Goal: Task Accomplishment & Management: Complete application form

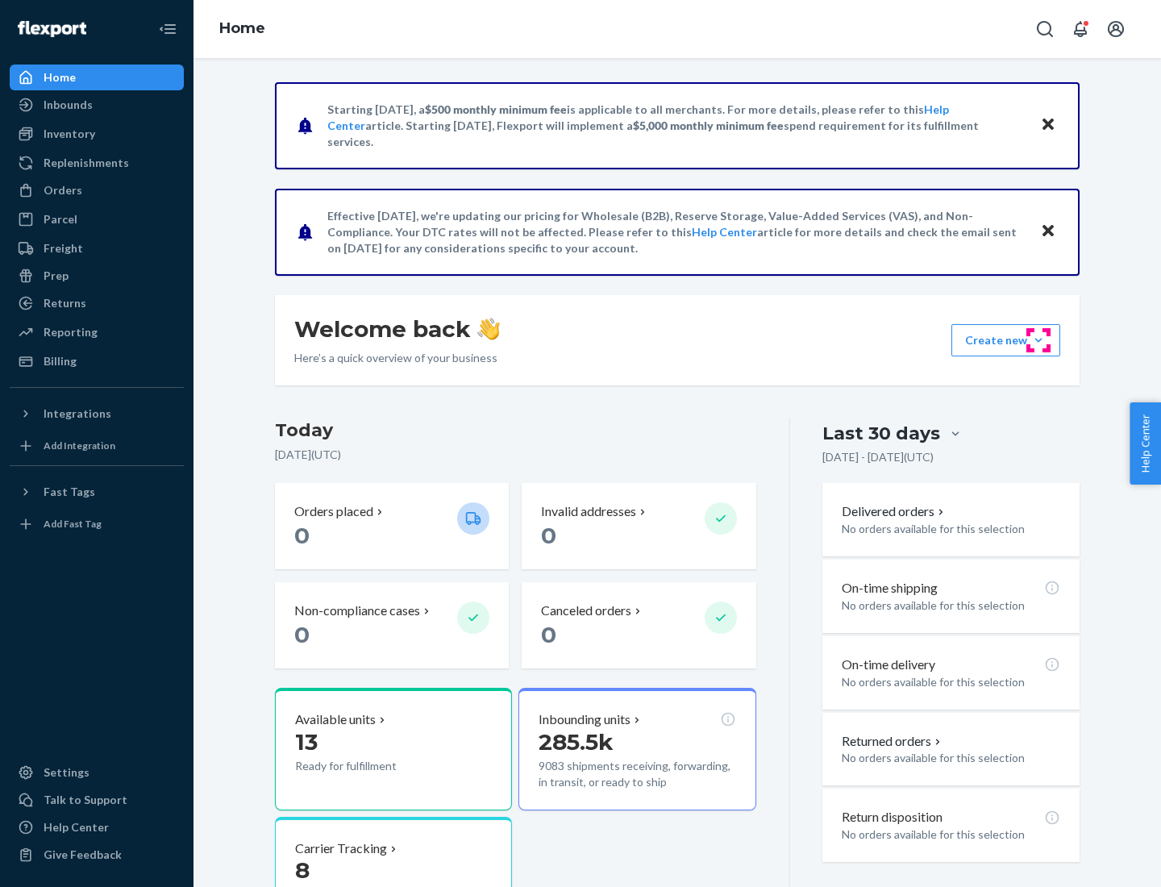
click at [1039, 340] on button "Create new Create new inbound Create new order Create new product" at bounding box center [1006, 340] width 109 height 32
click at [97, 105] on div "Inbounds" at bounding box center [96, 105] width 171 height 23
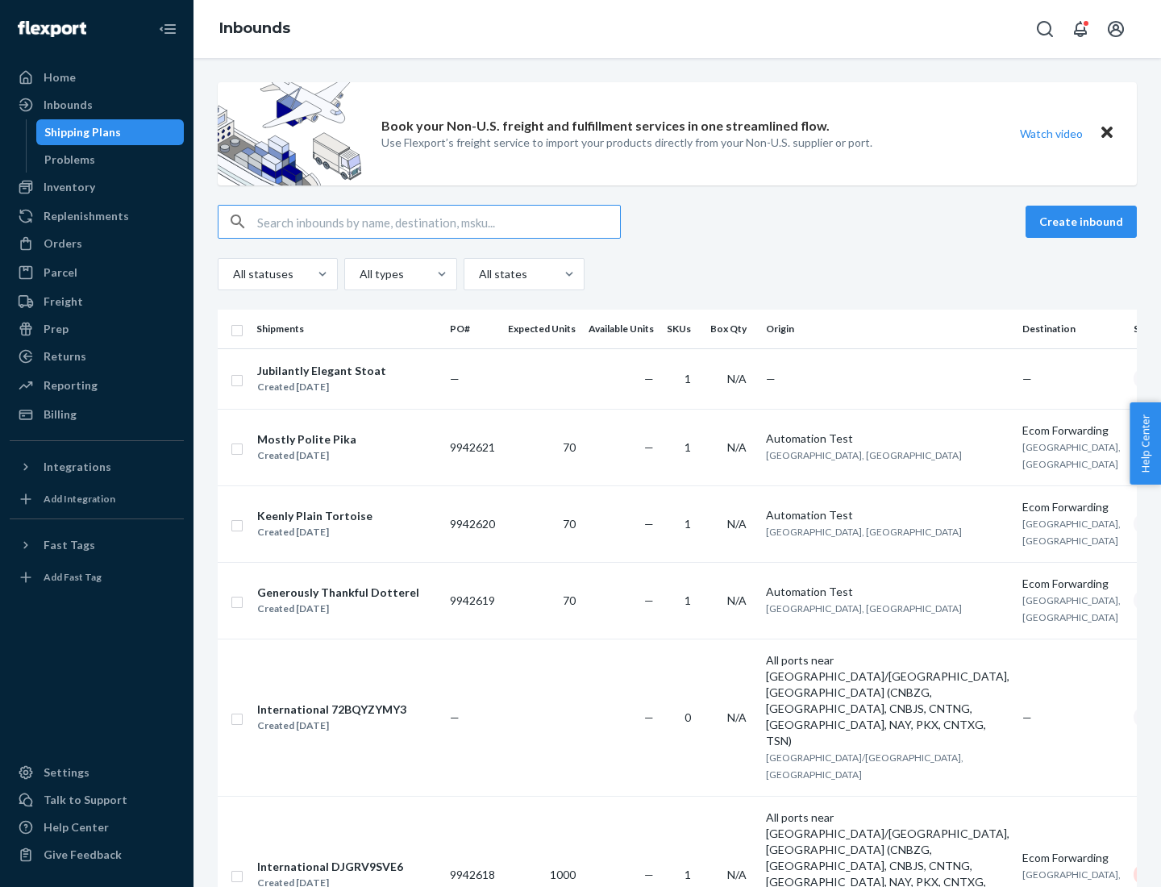
click at [1084, 222] on button "Create inbound" at bounding box center [1081, 222] width 111 height 32
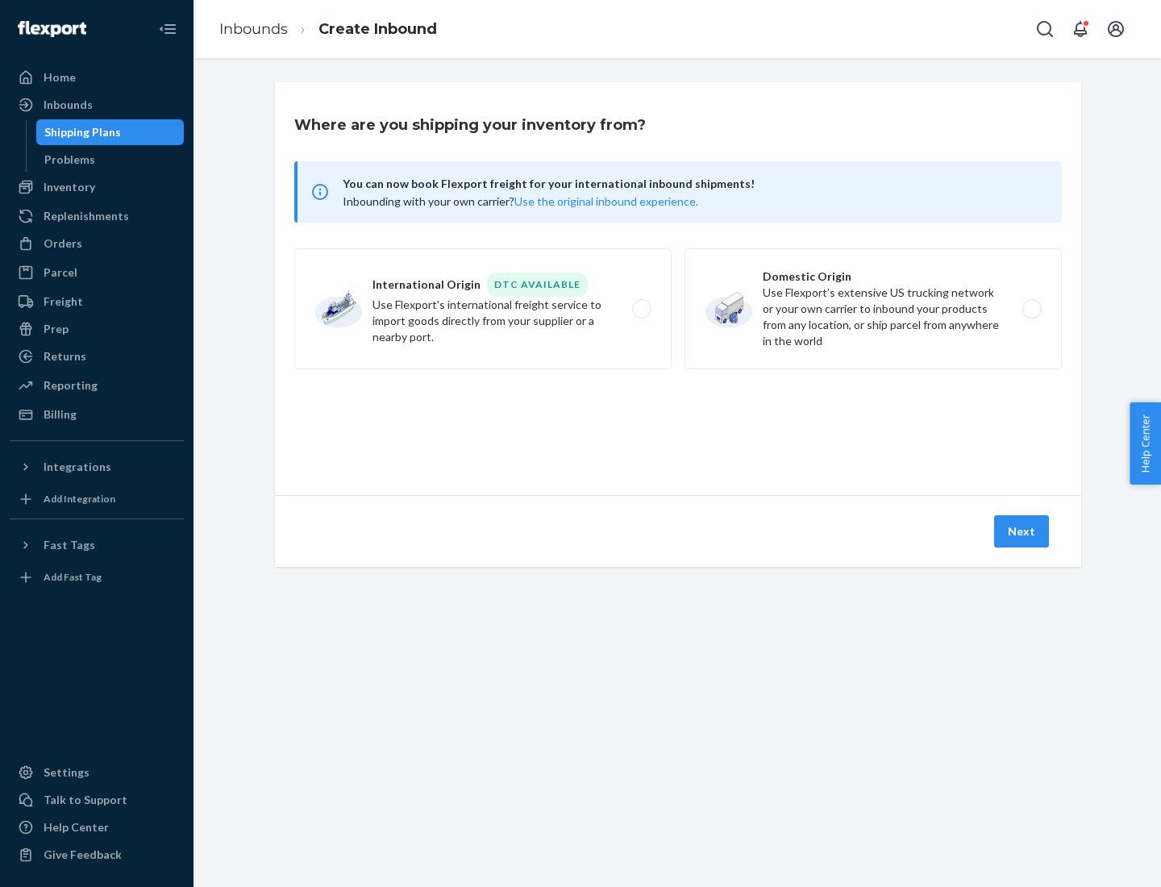
click at [874, 309] on label "Domestic Origin Use Flexport’s extensive US trucking network or your own carrie…" at bounding box center [873, 308] width 377 height 121
click at [1032, 309] on input "Domestic Origin Use Flexport’s extensive US trucking network or your own carrie…" at bounding box center [1037, 309] width 10 height 10
radio input "true"
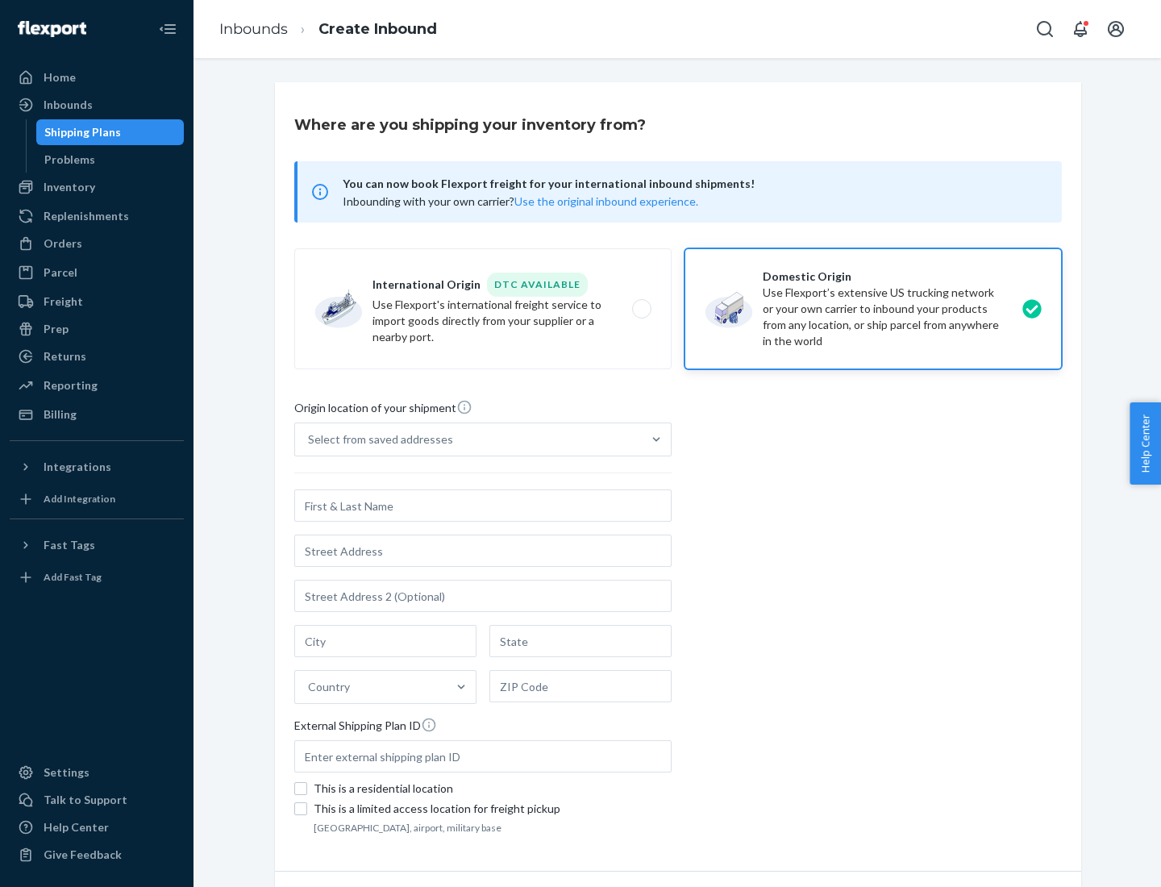
click at [377, 440] on div "Select from saved addresses" at bounding box center [380, 440] width 145 height 16
click at [310, 440] on input "Select from saved addresses" at bounding box center [309, 440] width 2 height 16
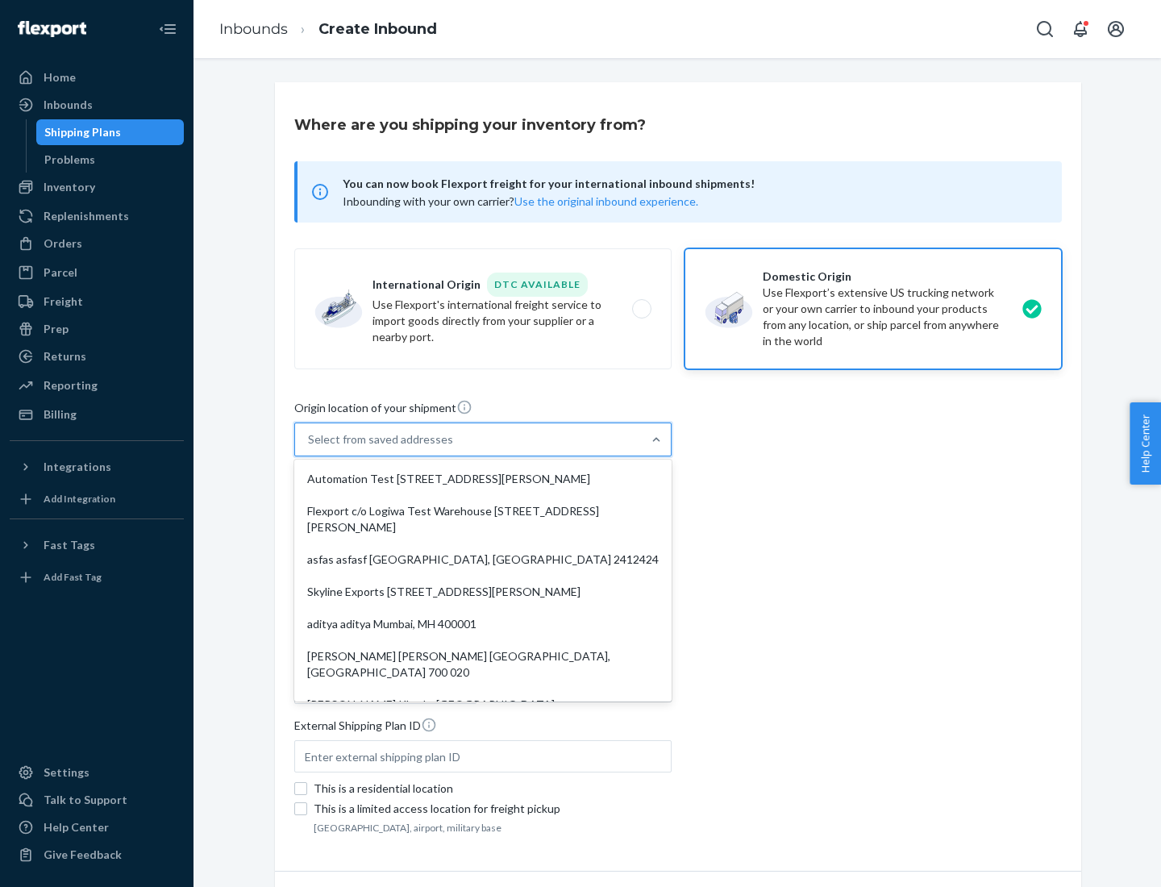
scroll to position [6, 0]
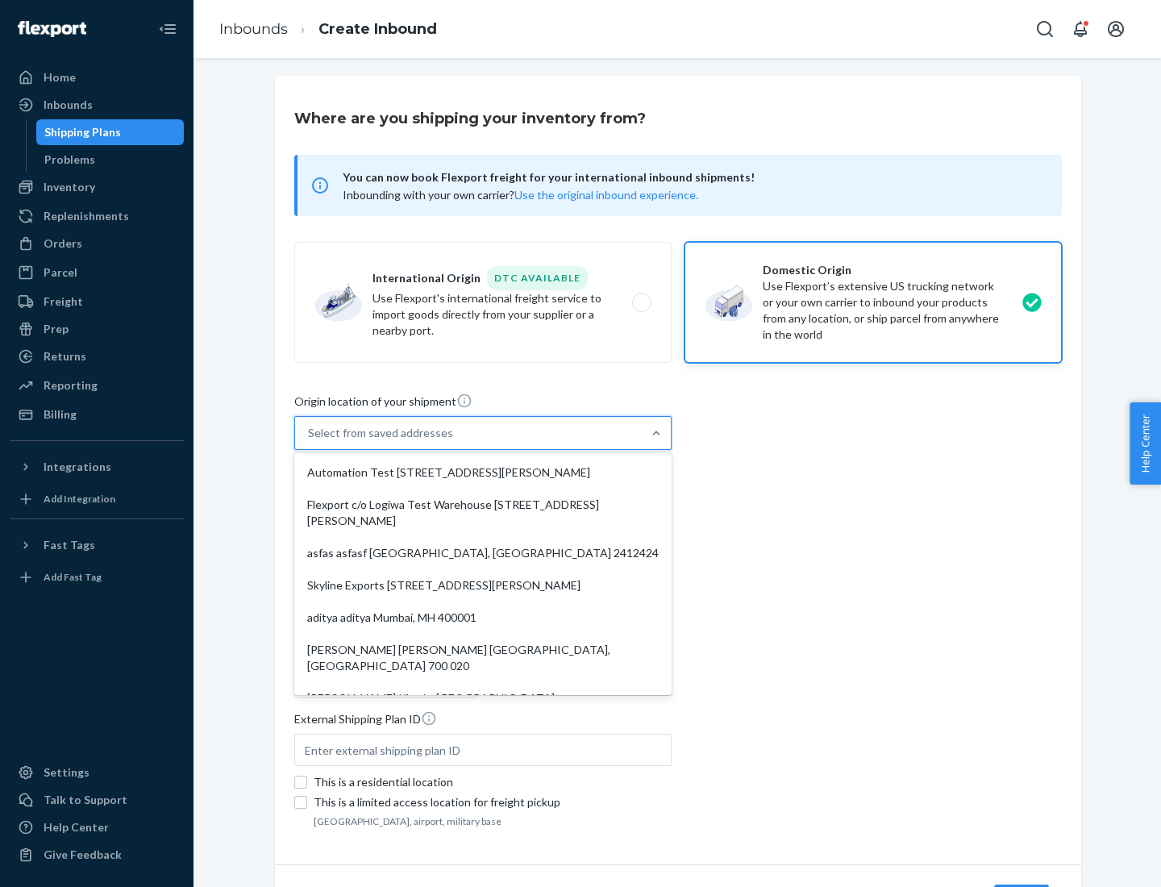
click at [483, 473] on div "Automation Test [STREET_ADDRESS][PERSON_NAME]" at bounding box center [483, 473] width 371 height 32
click at [310, 441] on input "option Automation Test [STREET_ADDRESS][PERSON_NAME]. 9 results available. Use …" at bounding box center [309, 433] width 2 height 16
type input "Automation Test"
type input "9th Floor"
type input "[GEOGRAPHIC_DATA]"
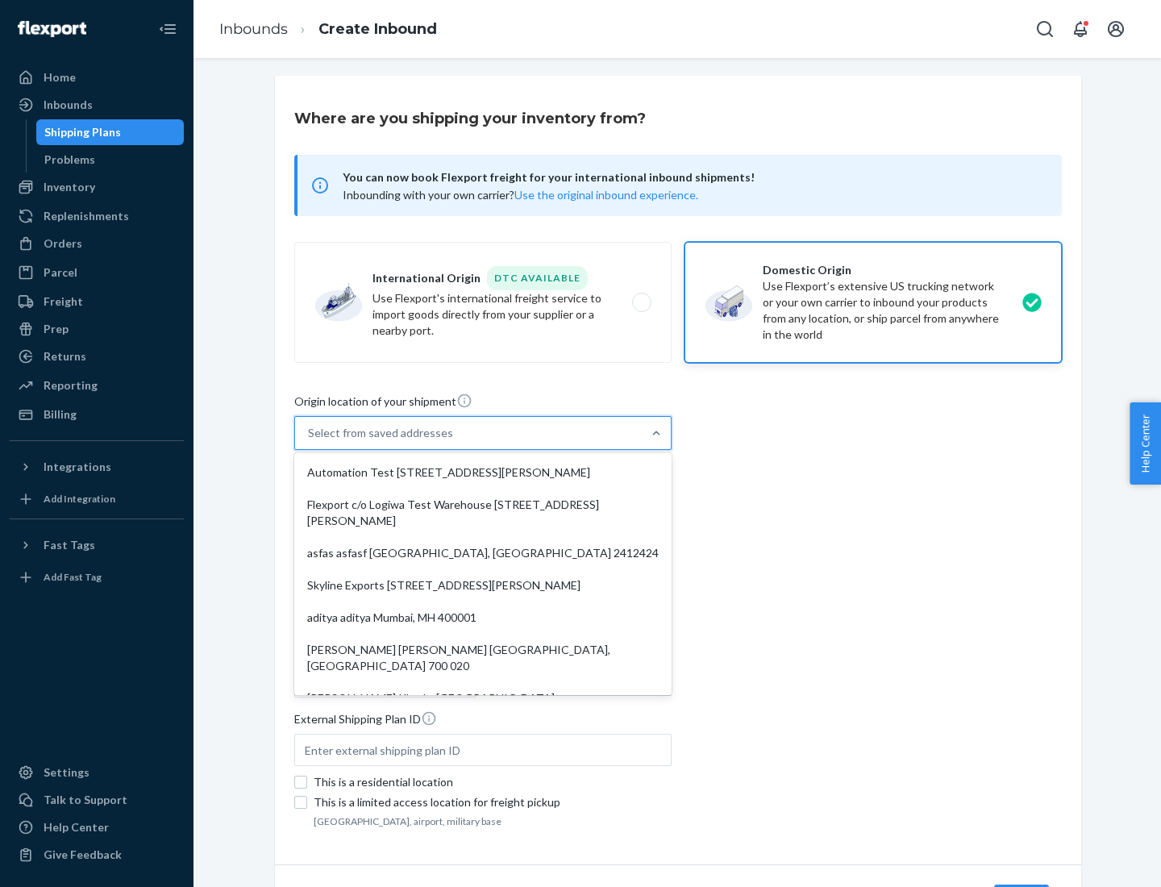
type input "CA"
type input "94104"
type input "[STREET_ADDRESS][PERSON_NAME]"
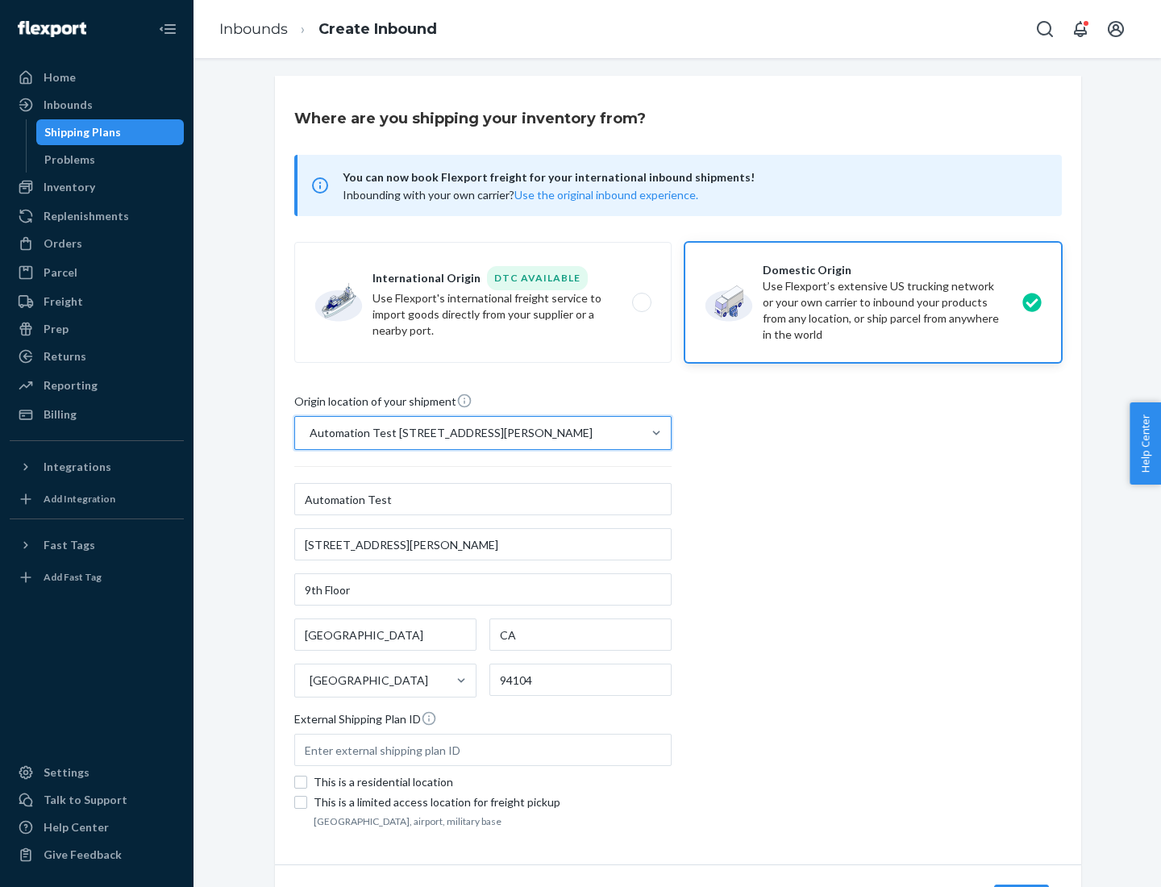
scroll to position [94, 0]
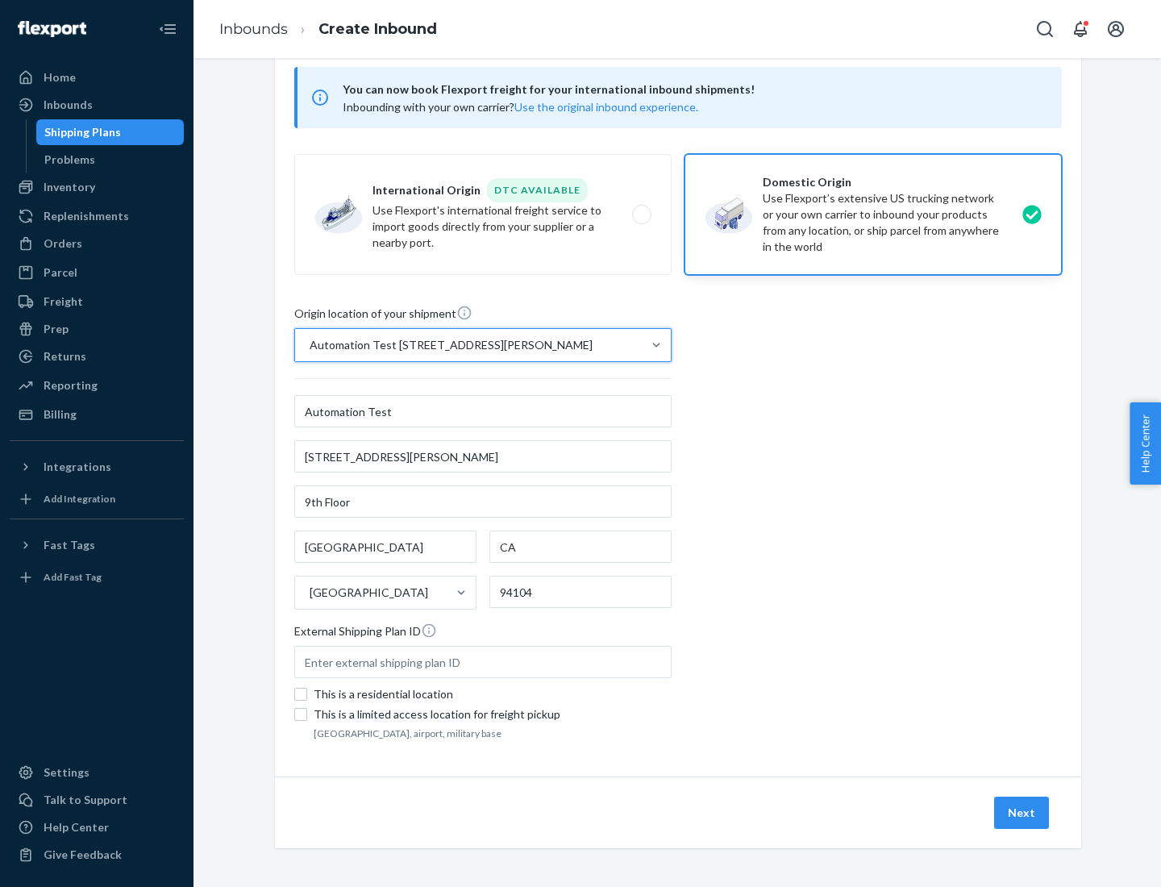
click at [1023, 813] on button "Next" at bounding box center [1022, 813] width 55 height 32
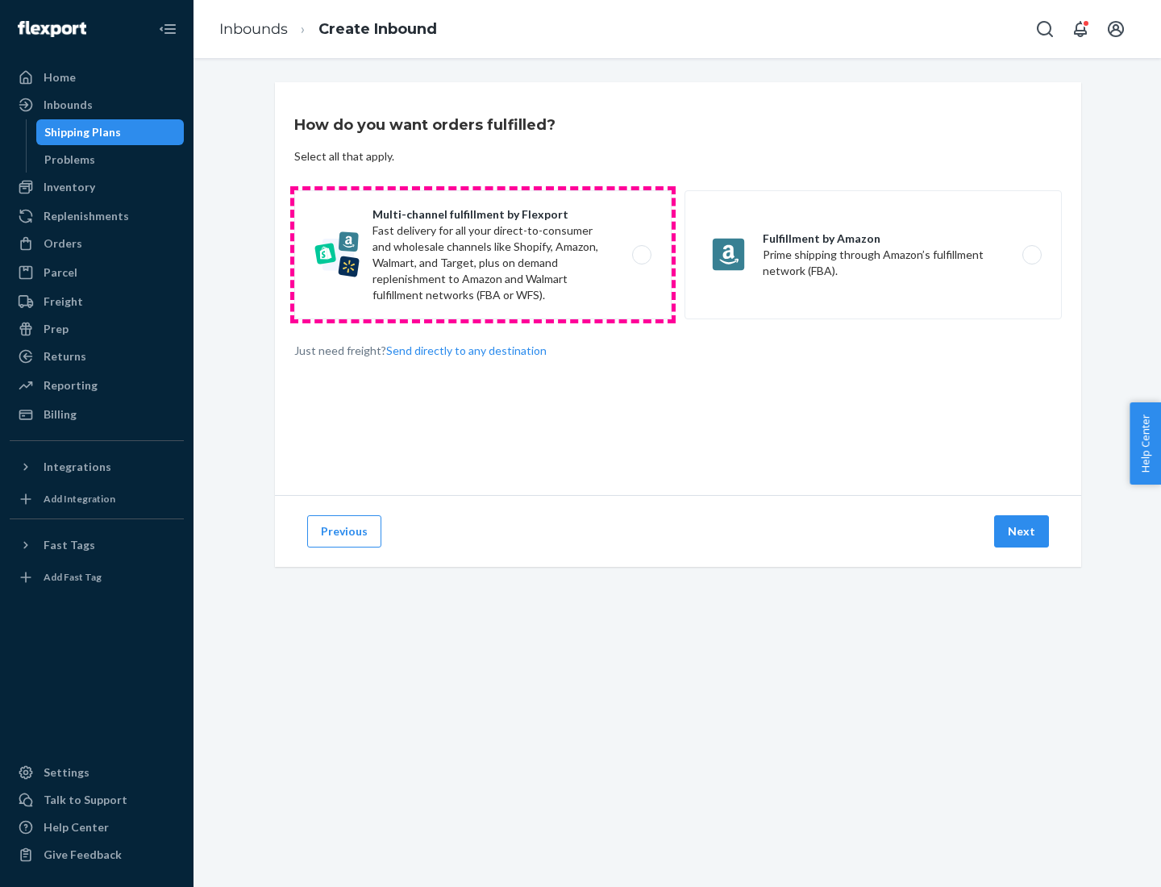
click at [483, 255] on label "Multi-channel fulfillment by Flexport Fast delivery for all your direct-to-cons…" at bounding box center [482, 254] width 377 height 129
click at [641, 255] on input "Multi-channel fulfillment by Flexport Fast delivery for all your direct-to-cons…" at bounding box center [646, 255] width 10 height 10
radio input "true"
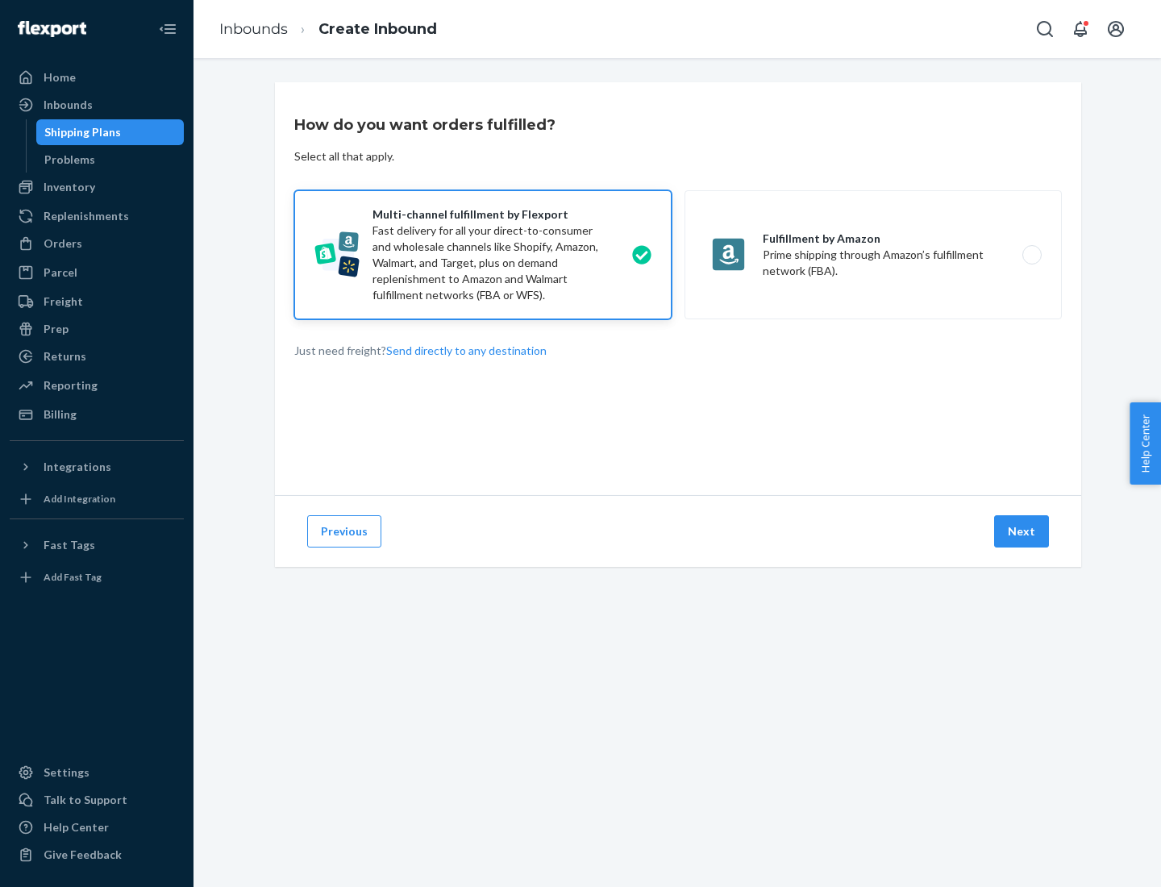
click at [1023, 532] on button "Next" at bounding box center [1022, 531] width 55 height 32
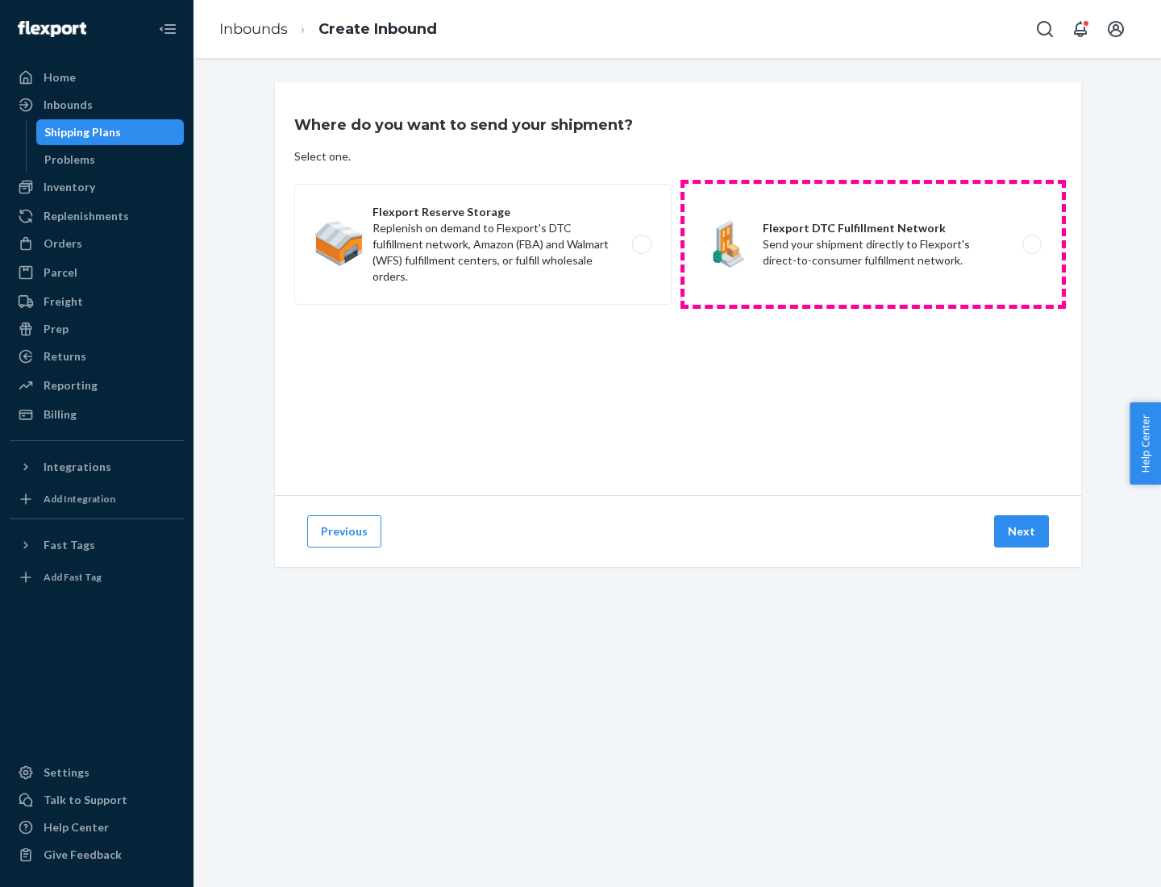
click at [874, 244] on label "Flexport DTC Fulfillment Network Send your shipment directly to Flexport's dire…" at bounding box center [873, 244] width 377 height 121
click at [1032, 244] on input "Flexport DTC Fulfillment Network Send your shipment directly to Flexport's dire…" at bounding box center [1037, 245] width 10 height 10
radio input "true"
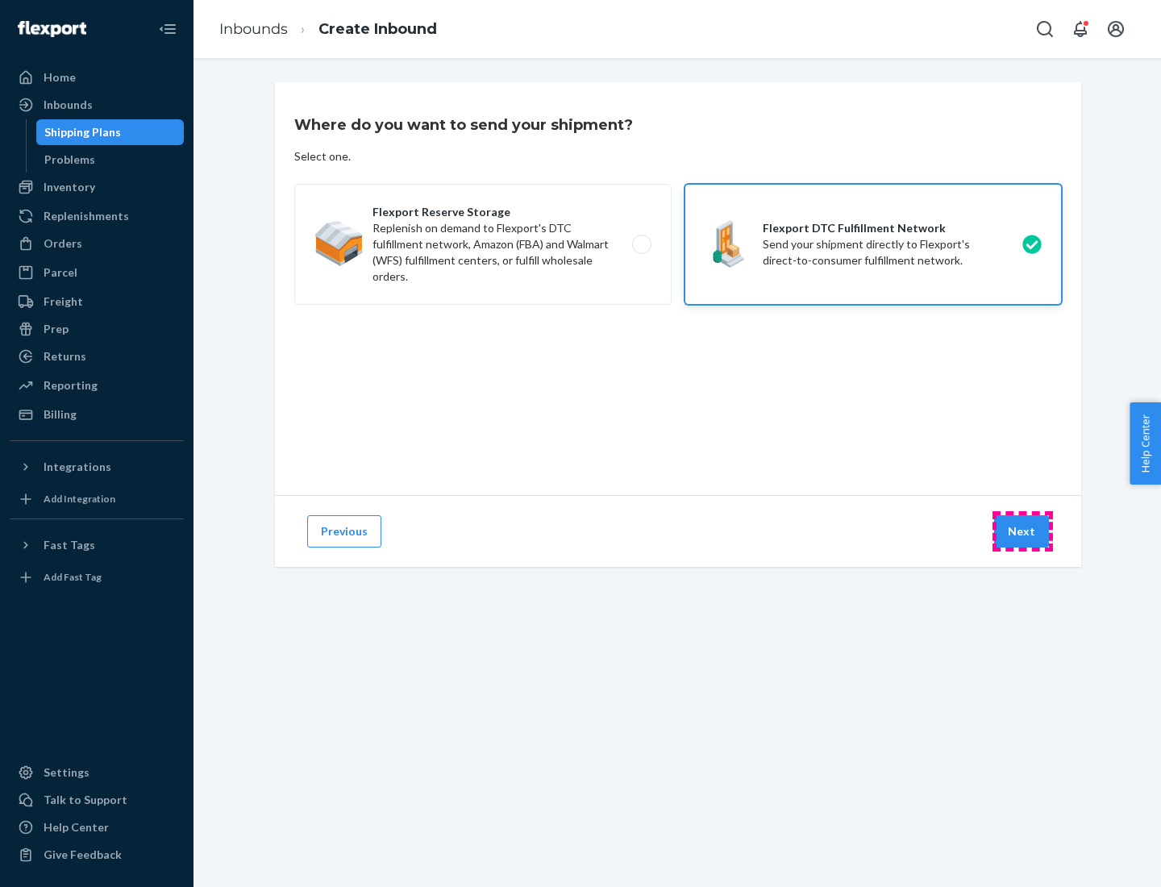
click at [1023, 532] on button "Next" at bounding box center [1022, 531] width 55 height 32
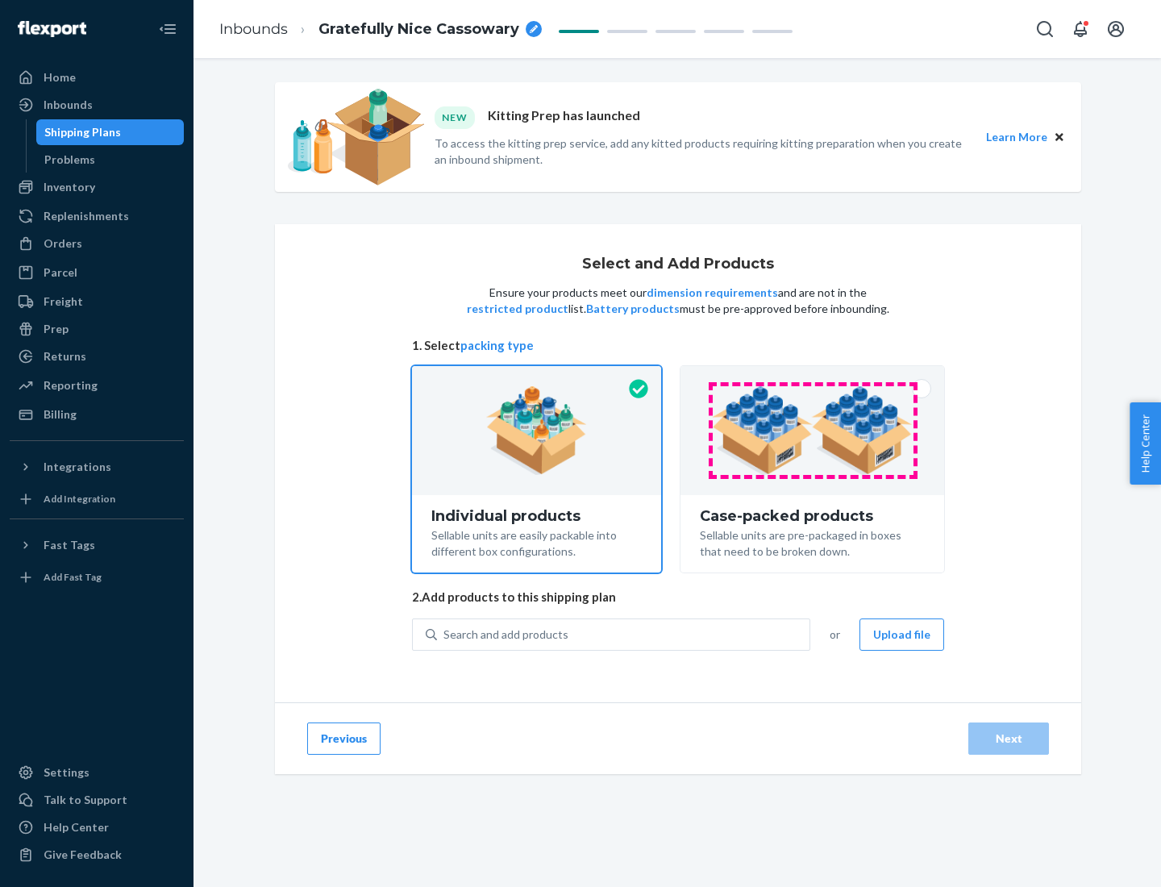
click at [813, 431] on img at bounding box center [812, 430] width 201 height 89
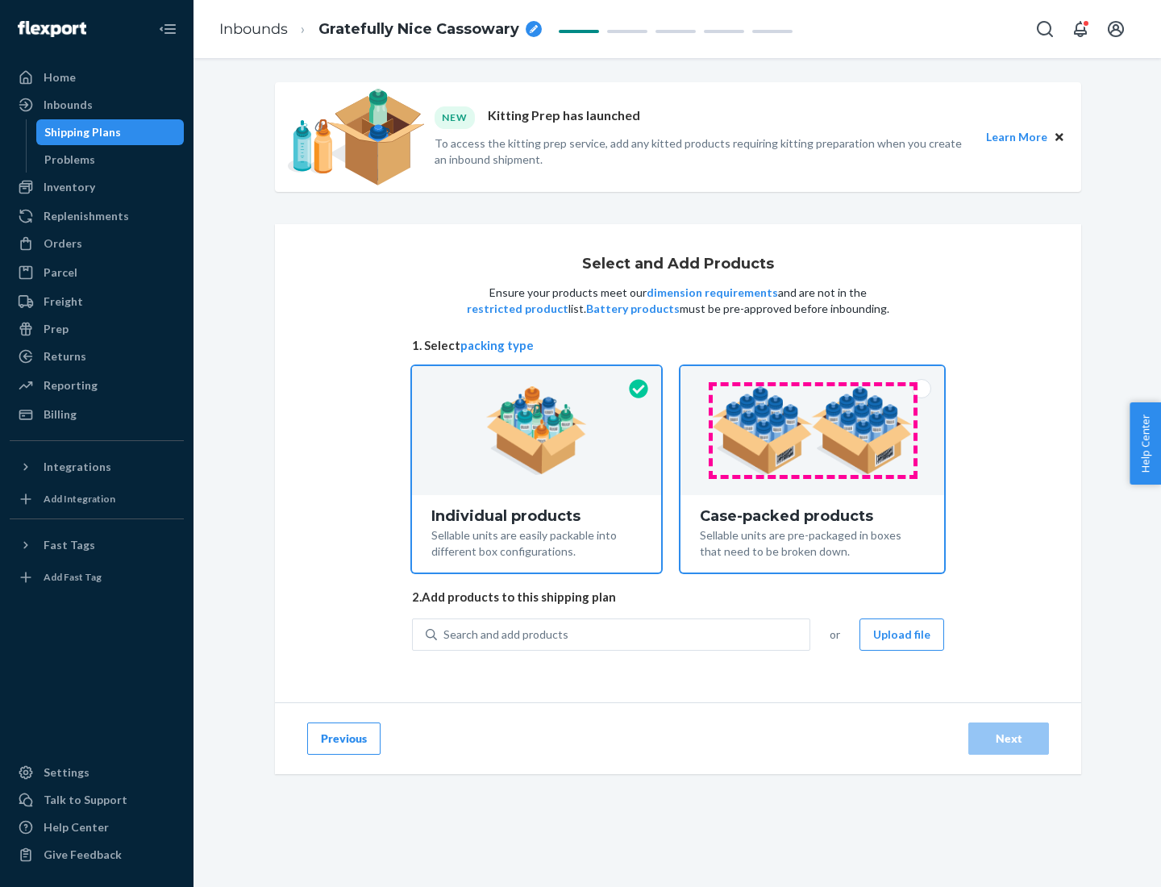
click at [813, 377] on input "Case-packed products Sellable units are pre-packaged in boxes that need to be b…" at bounding box center [812, 371] width 10 height 10
radio input "true"
radio input "false"
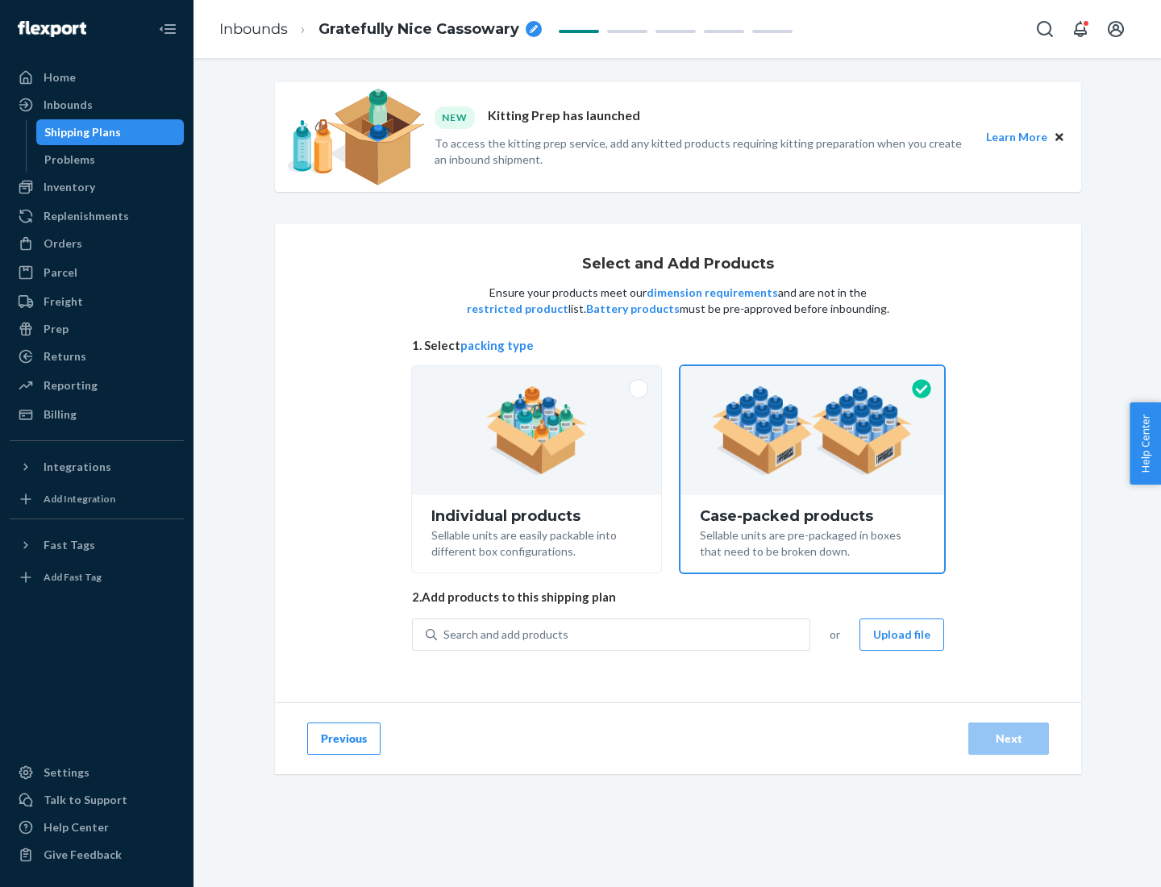
click at [624, 634] on div "Search and add products" at bounding box center [623, 634] width 373 height 29
click at [445, 634] on input "Search and add products" at bounding box center [445, 635] width 2 height 16
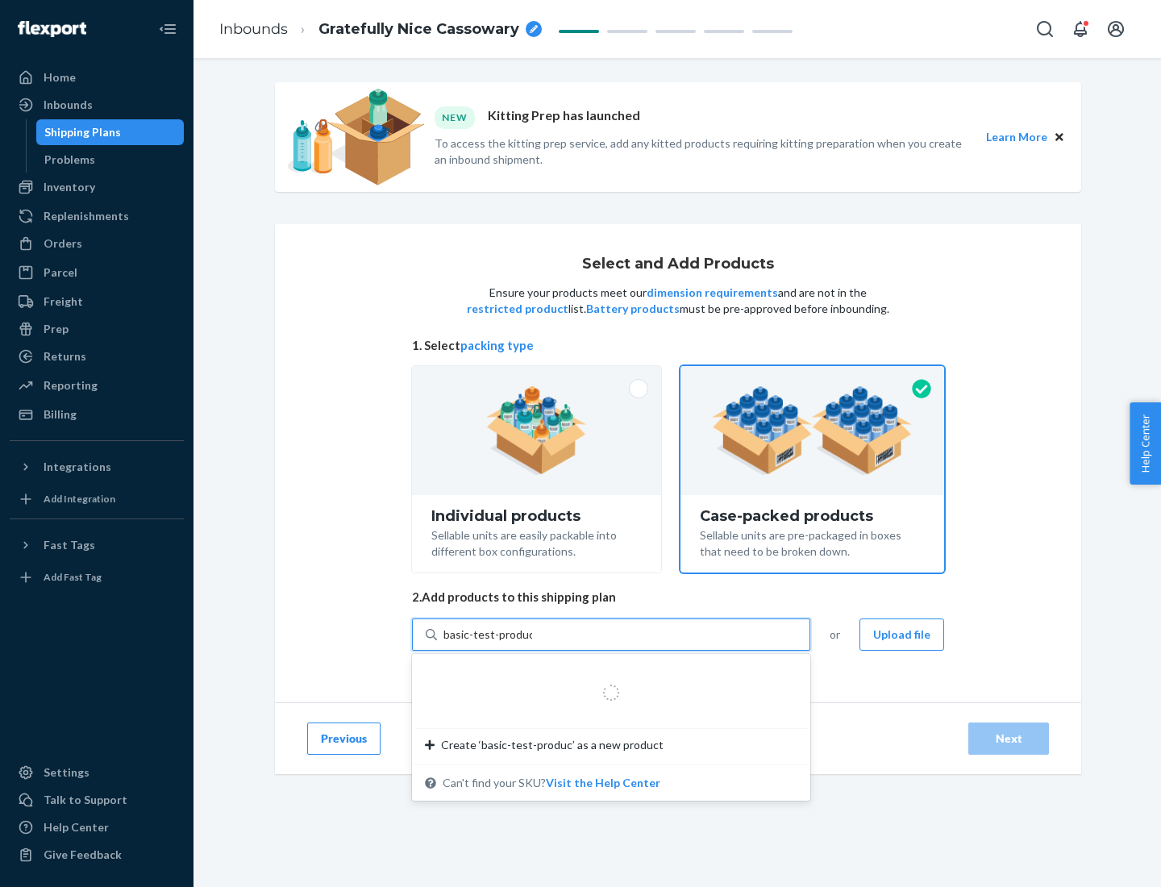
type input "basic-test-product-1"
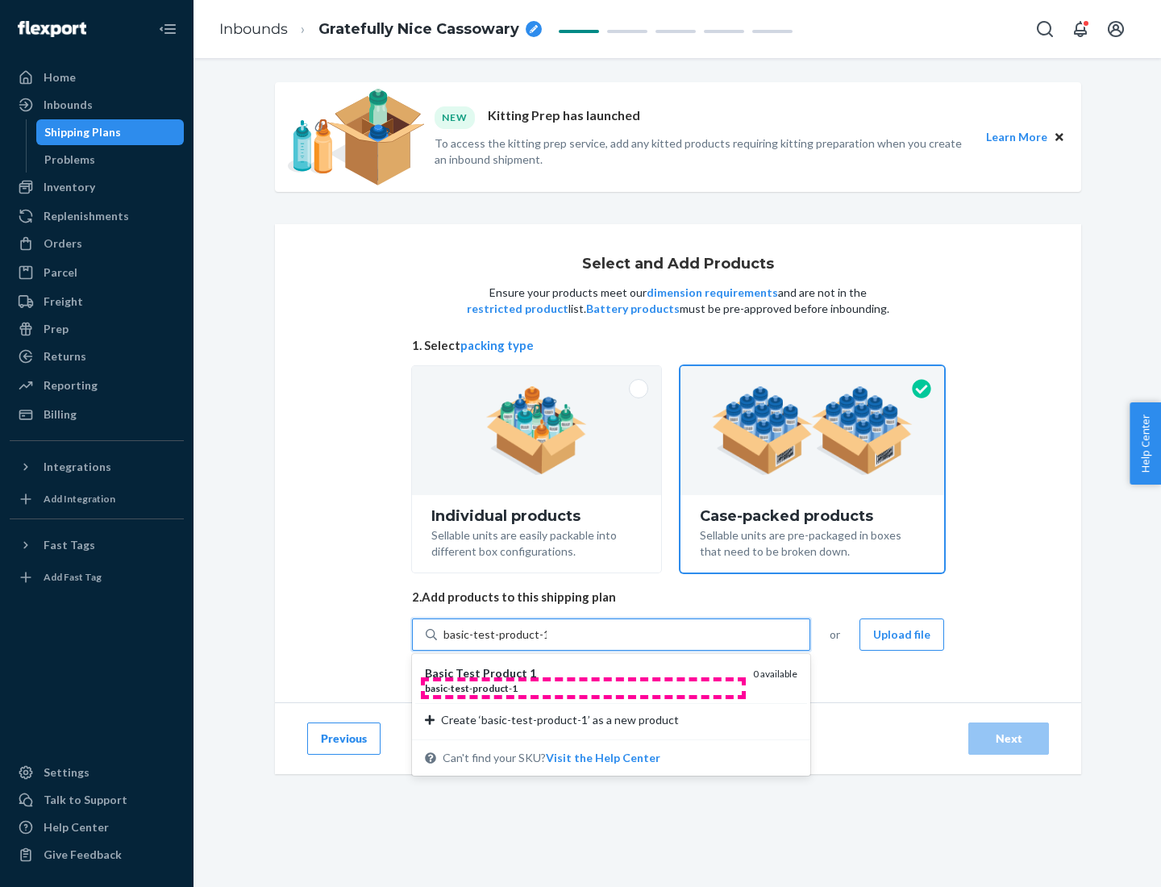
click at [583, 688] on div "basic - test - product - 1" at bounding box center [582, 689] width 315 height 14
click at [547, 643] on input "basic-test-product-1" at bounding box center [495, 635] width 103 height 16
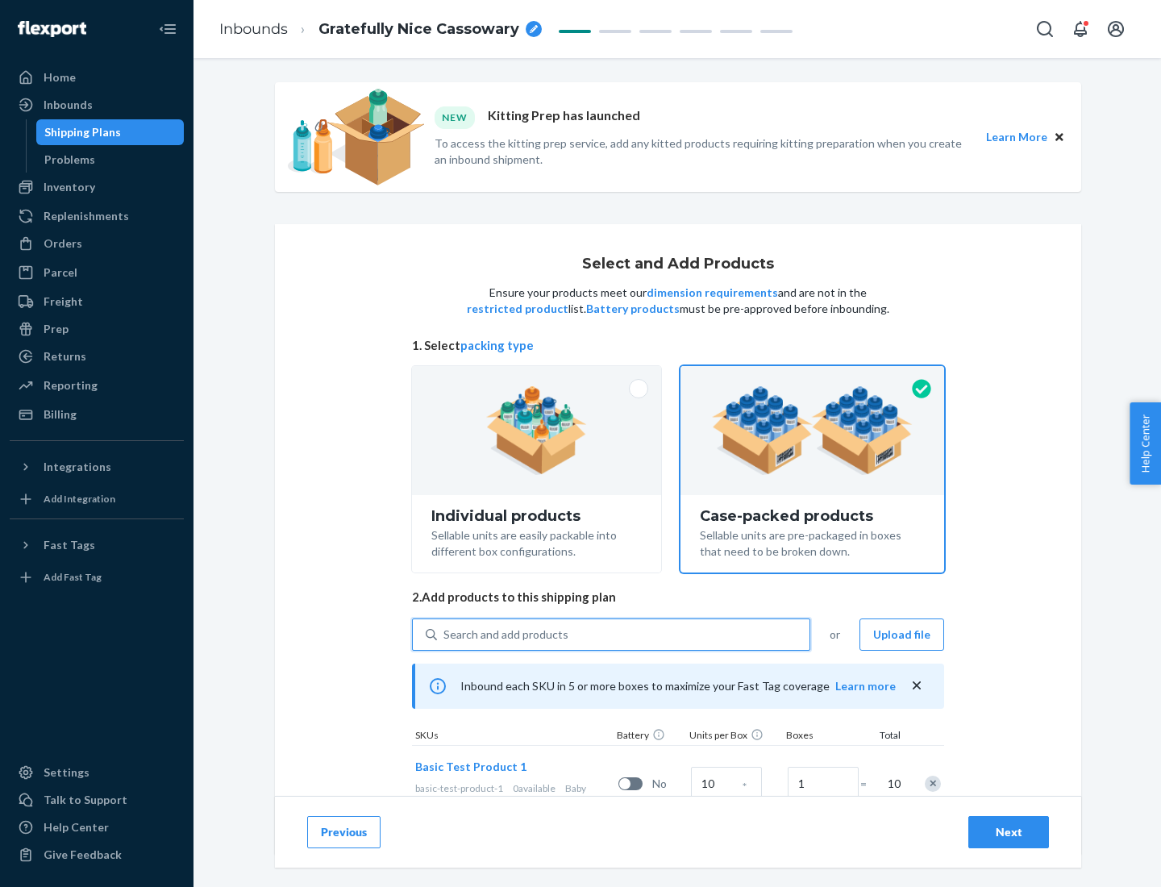
scroll to position [58, 0]
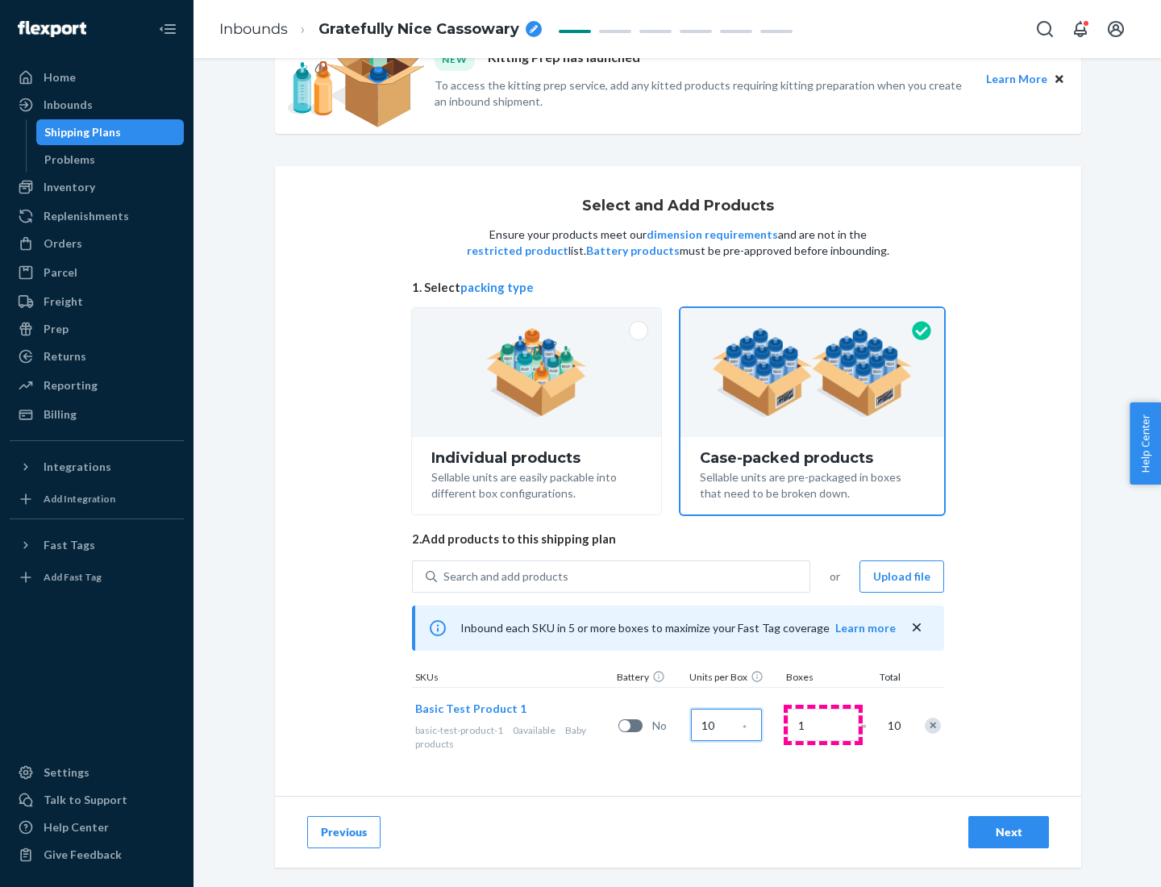
type input "10"
type input "7"
click at [1009, 832] on div "Next" at bounding box center [1008, 832] width 53 height 16
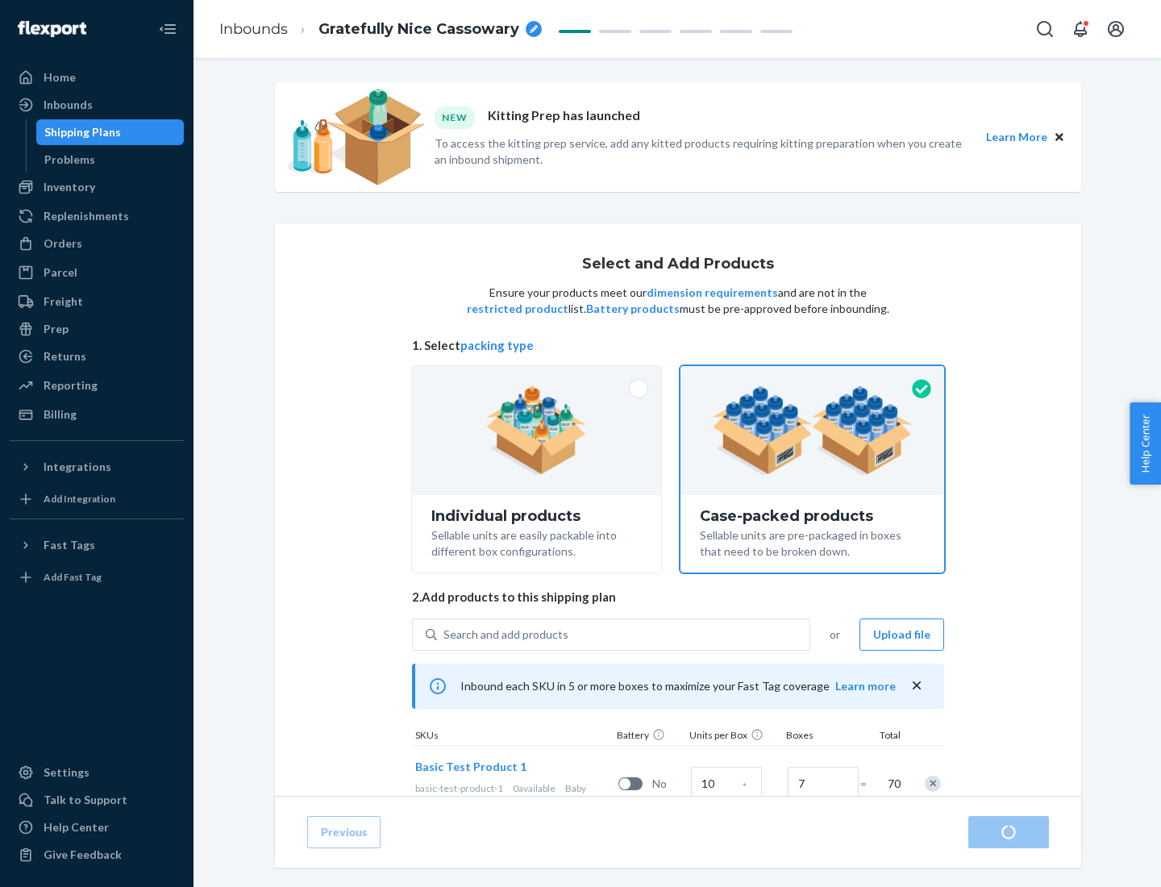
radio input "true"
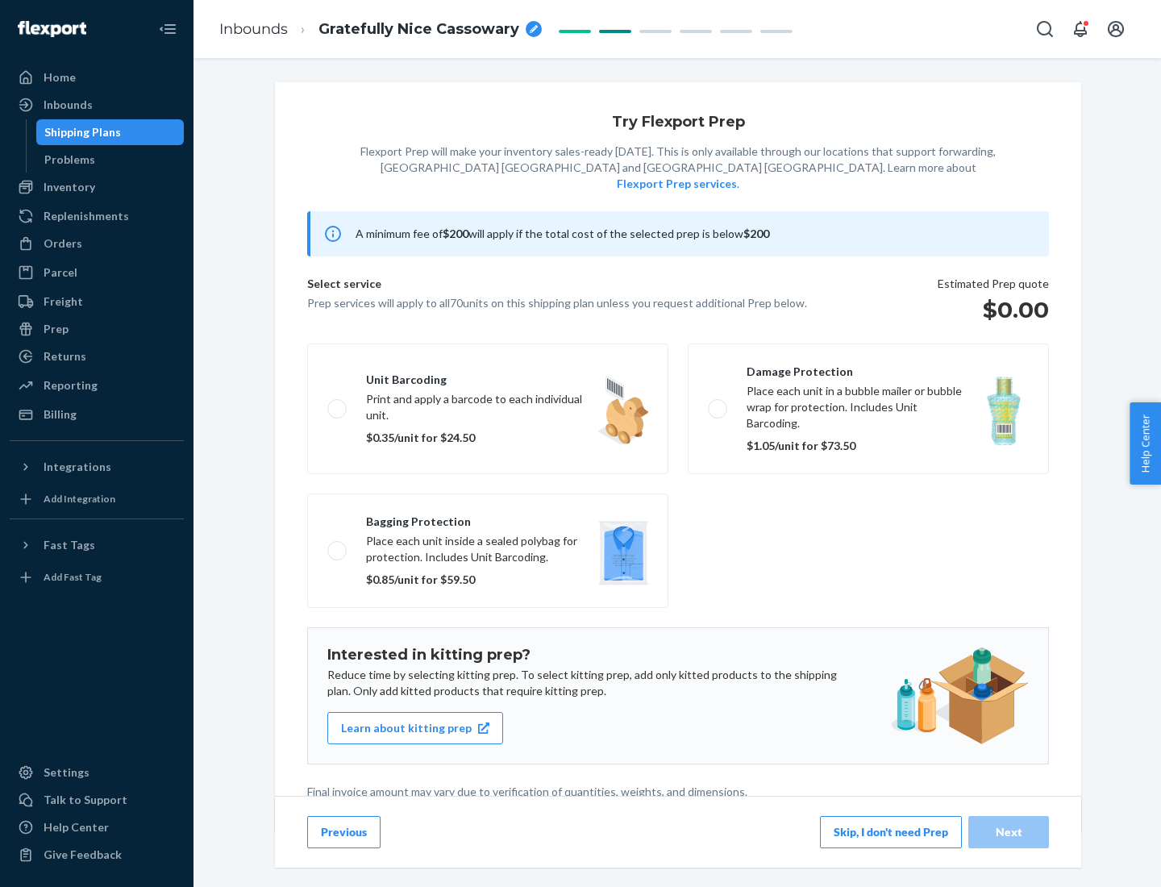
scroll to position [4, 0]
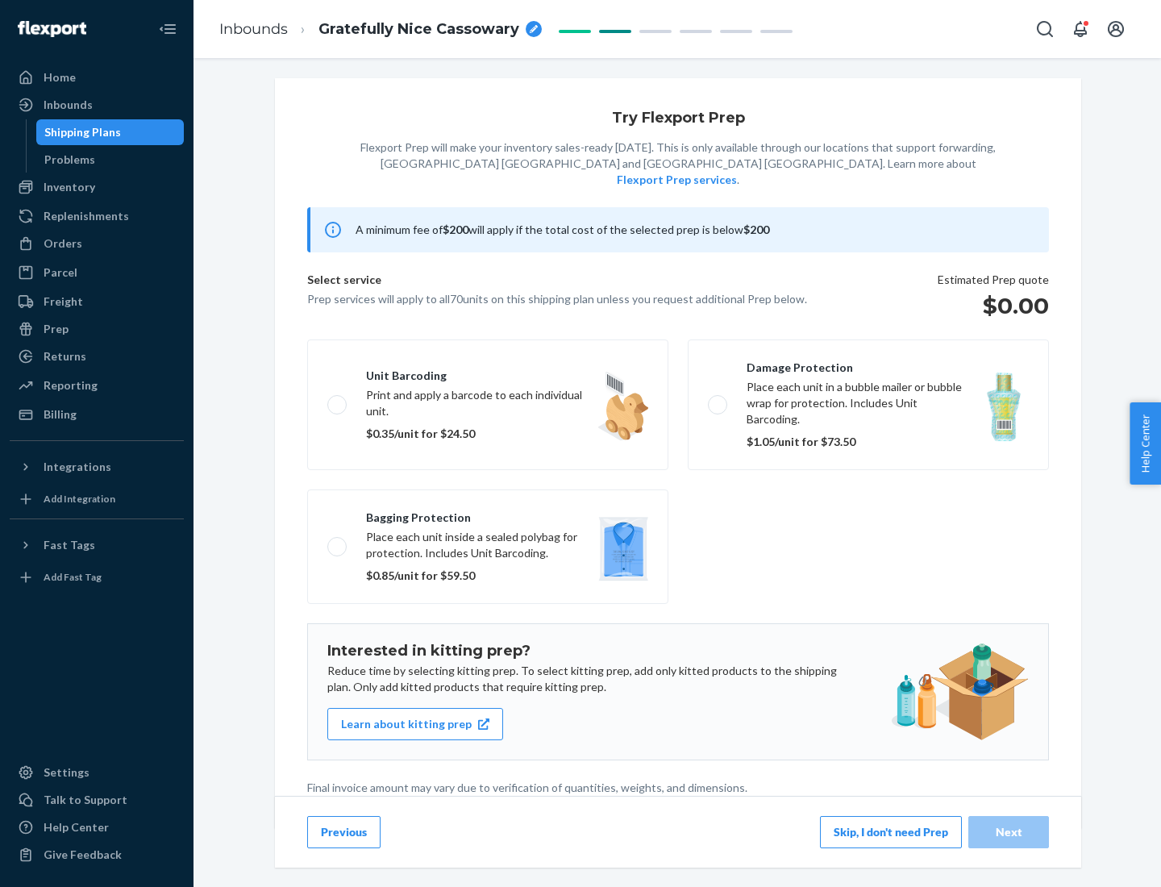
click at [488, 514] on label "Bagging protection Place each unit inside a sealed polybag for protection. Incl…" at bounding box center [487, 547] width 361 height 115
click at [338, 541] on input "Bagging protection Place each unit inside a sealed polybag for protection. Incl…" at bounding box center [332, 546] width 10 height 10
checkbox input "true"
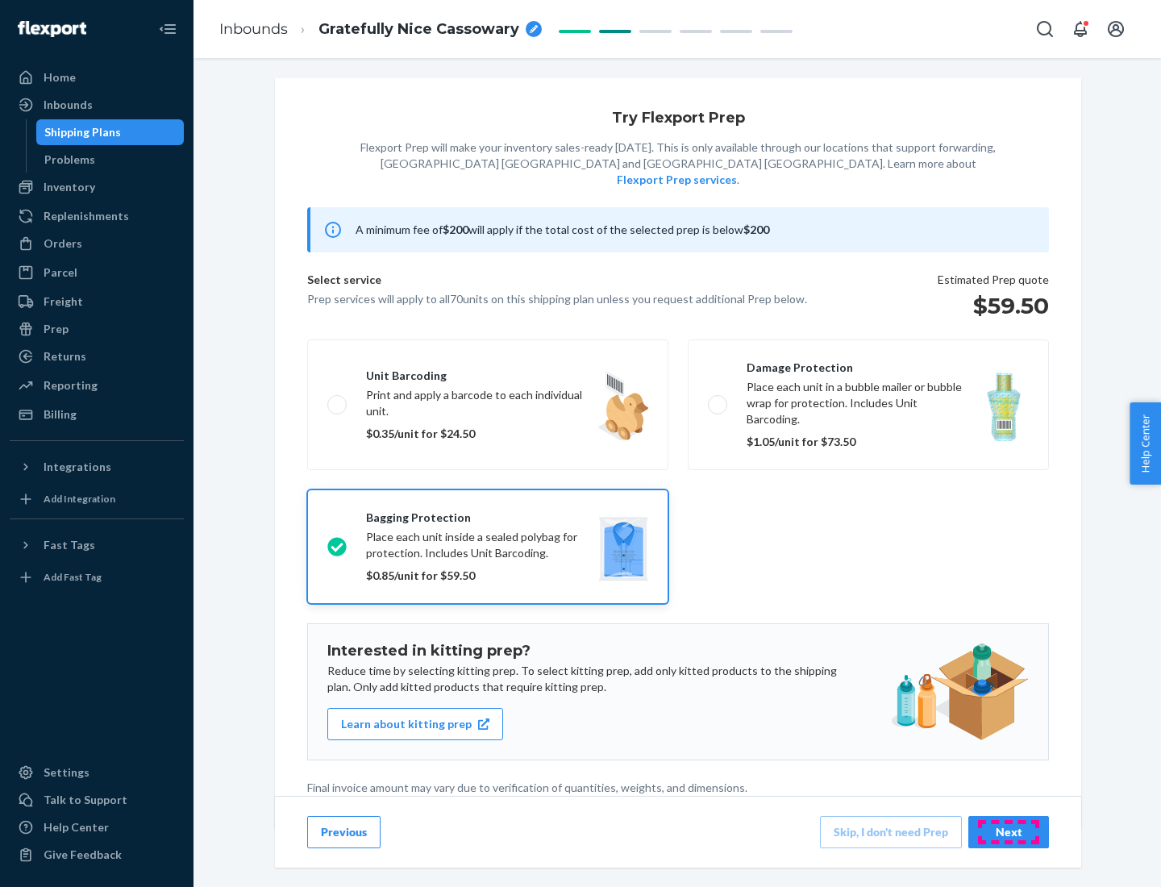
click at [1009, 832] on div "Next" at bounding box center [1008, 832] width 53 height 16
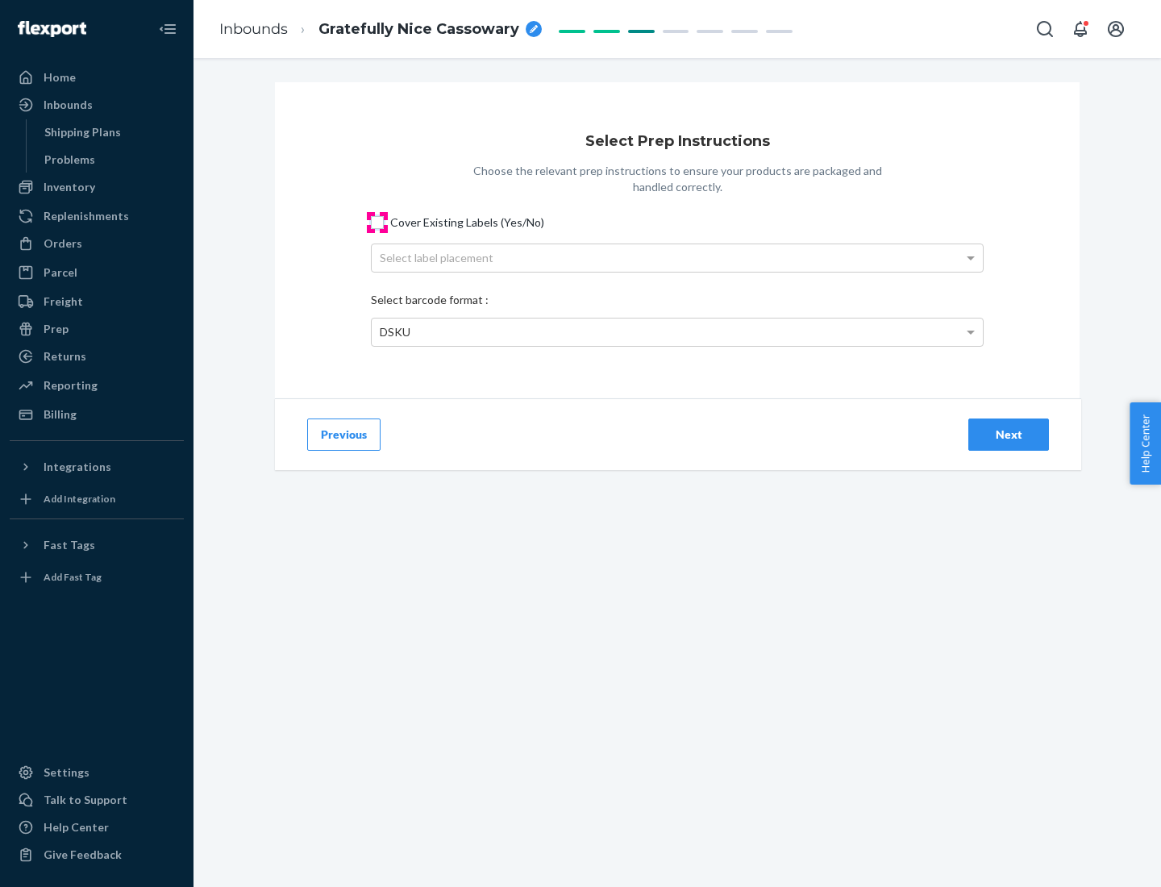
click at [377, 222] on input "Cover Existing Labels (Yes/No)" at bounding box center [377, 222] width 13 height 13
checkbox input "true"
click at [678, 257] on div "Select label placement" at bounding box center [677, 257] width 611 height 27
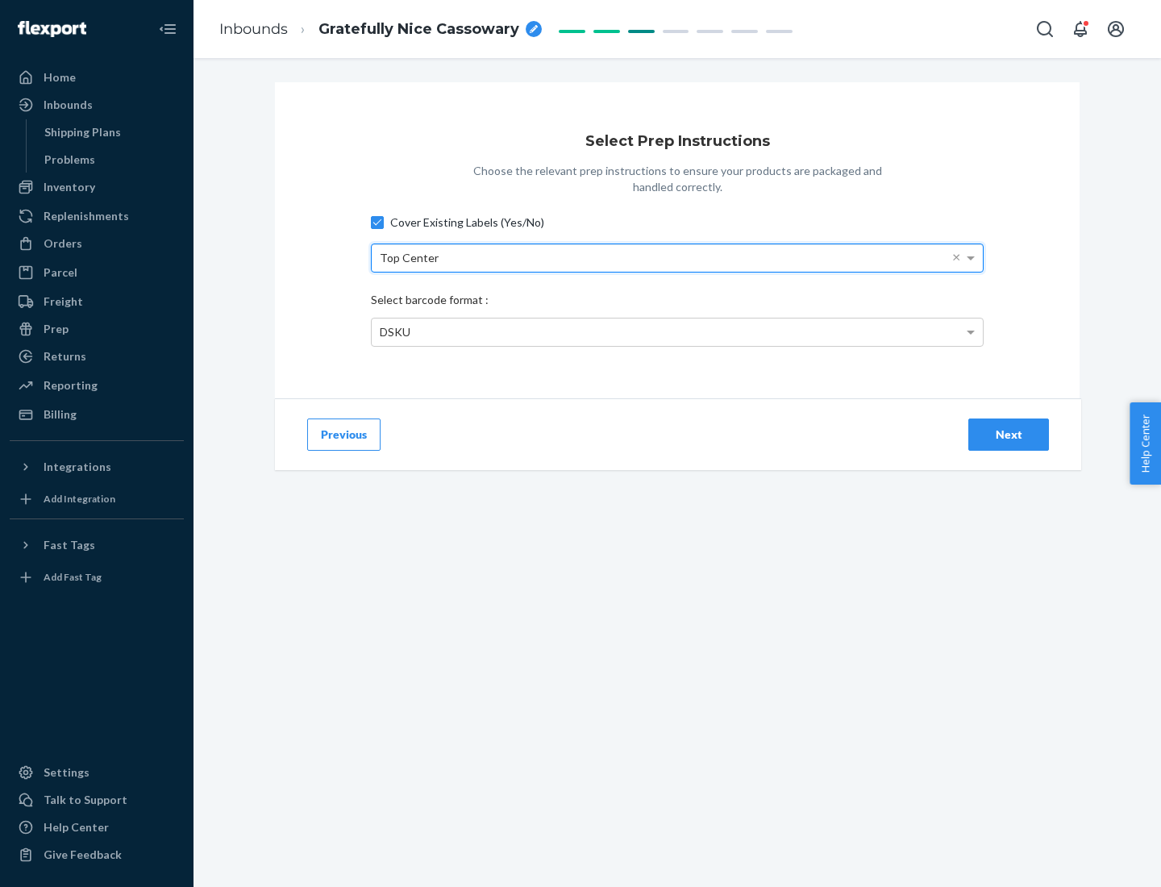
click at [678, 332] on div "DSKU" at bounding box center [677, 332] width 611 height 27
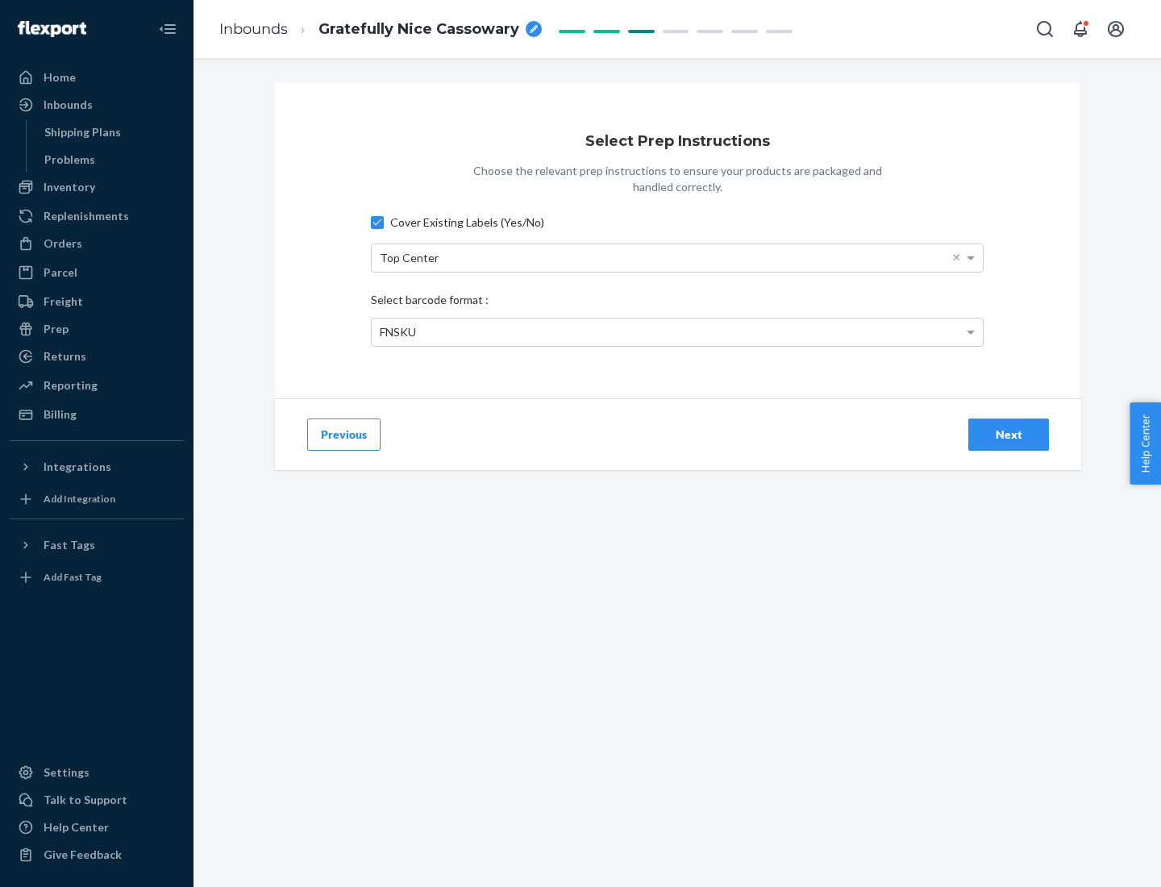
click at [1009, 434] on div "Next" at bounding box center [1008, 435] width 53 height 16
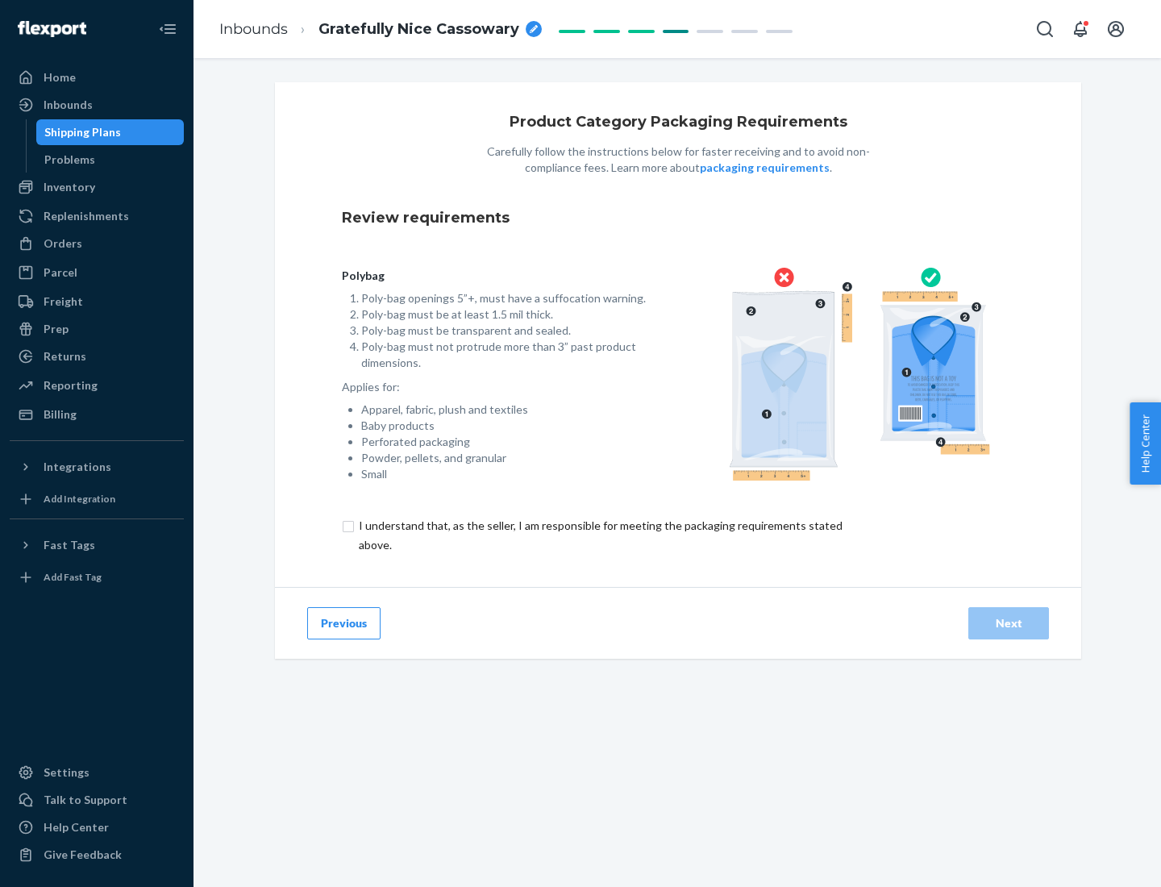
click at [599, 535] on input "checkbox" at bounding box center [610, 535] width 536 height 39
checkbox input "true"
click at [1009, 623] on div "Next" at bounding box center [1008, 623] width 53 height 16
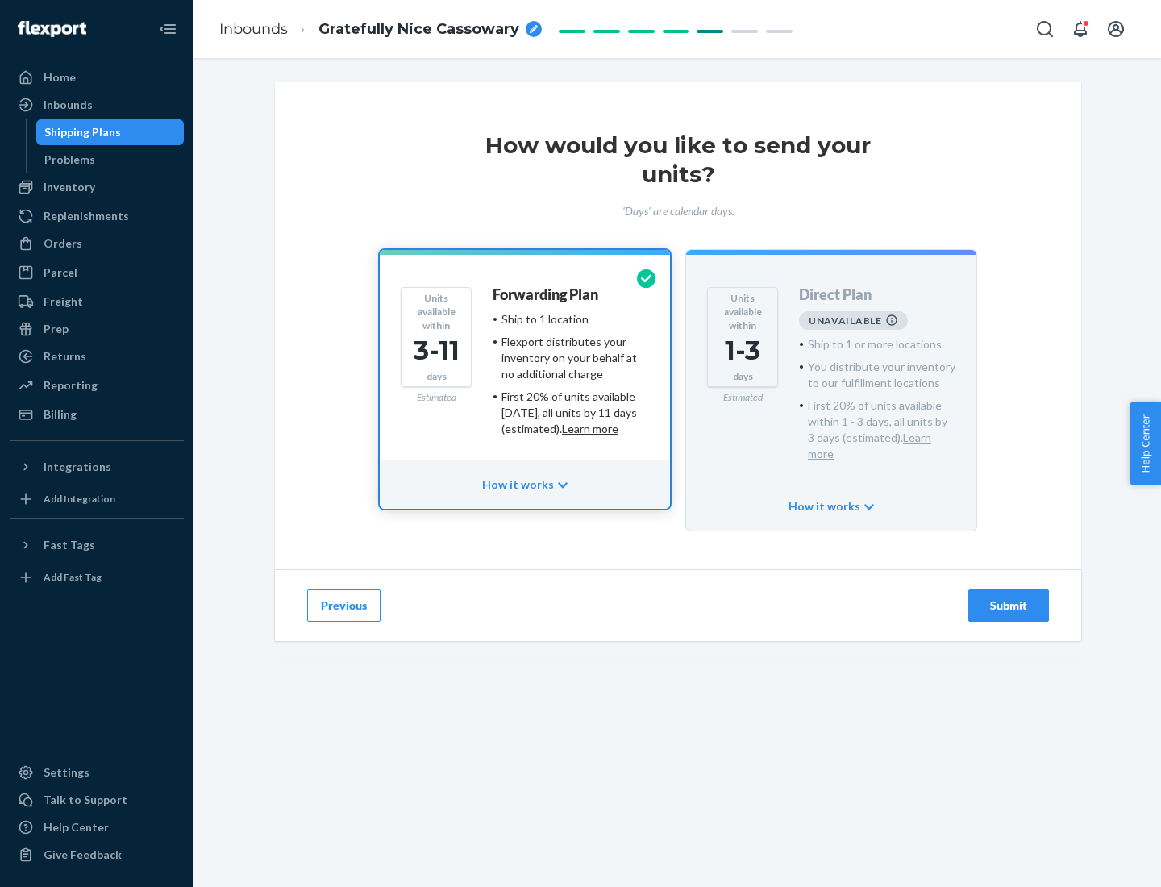
click at [547, 294] on h4 "Forwarding Plan" at bounding box center [546, 295] width 106 height 16
click at [1009, 598] on div "Submit" at bounding box center [1008, 606] width 53 height 16
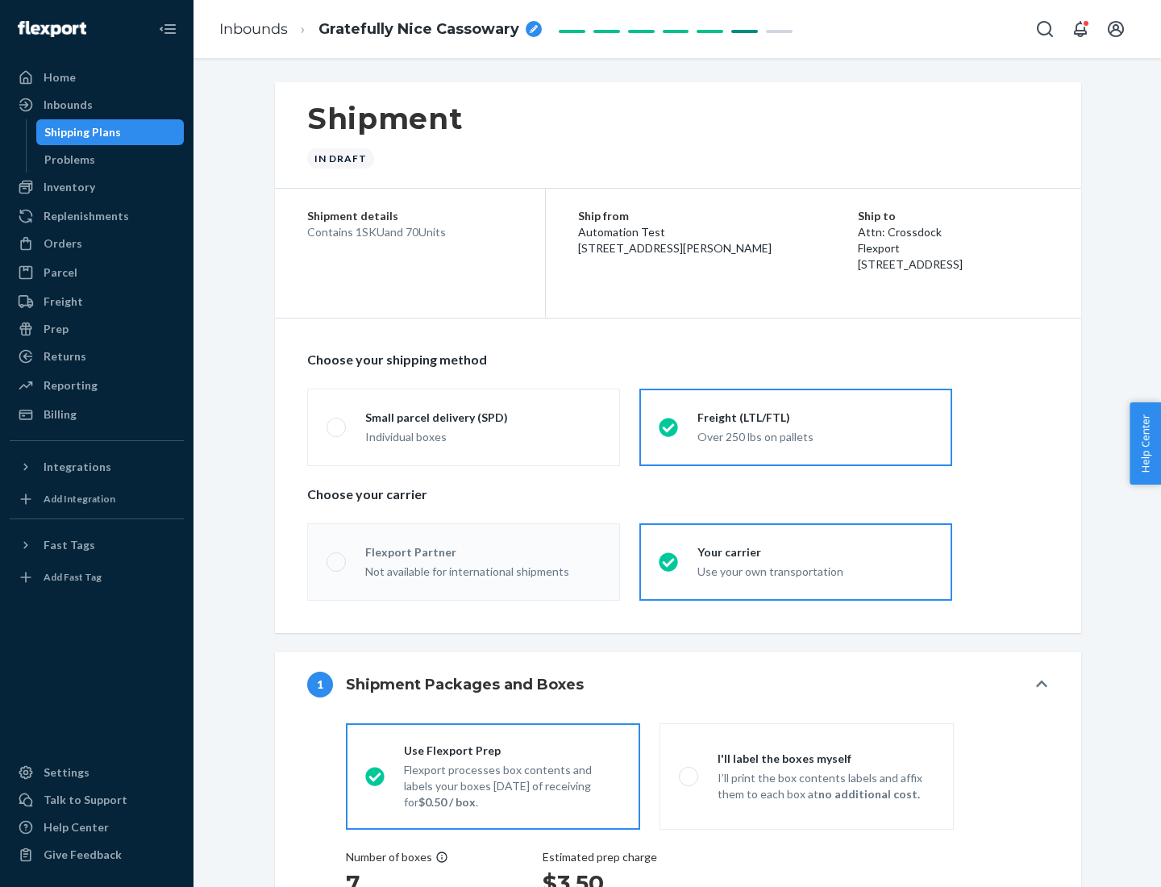
radio input "true"
radio input "false"
radio input "true"
radio input "false"
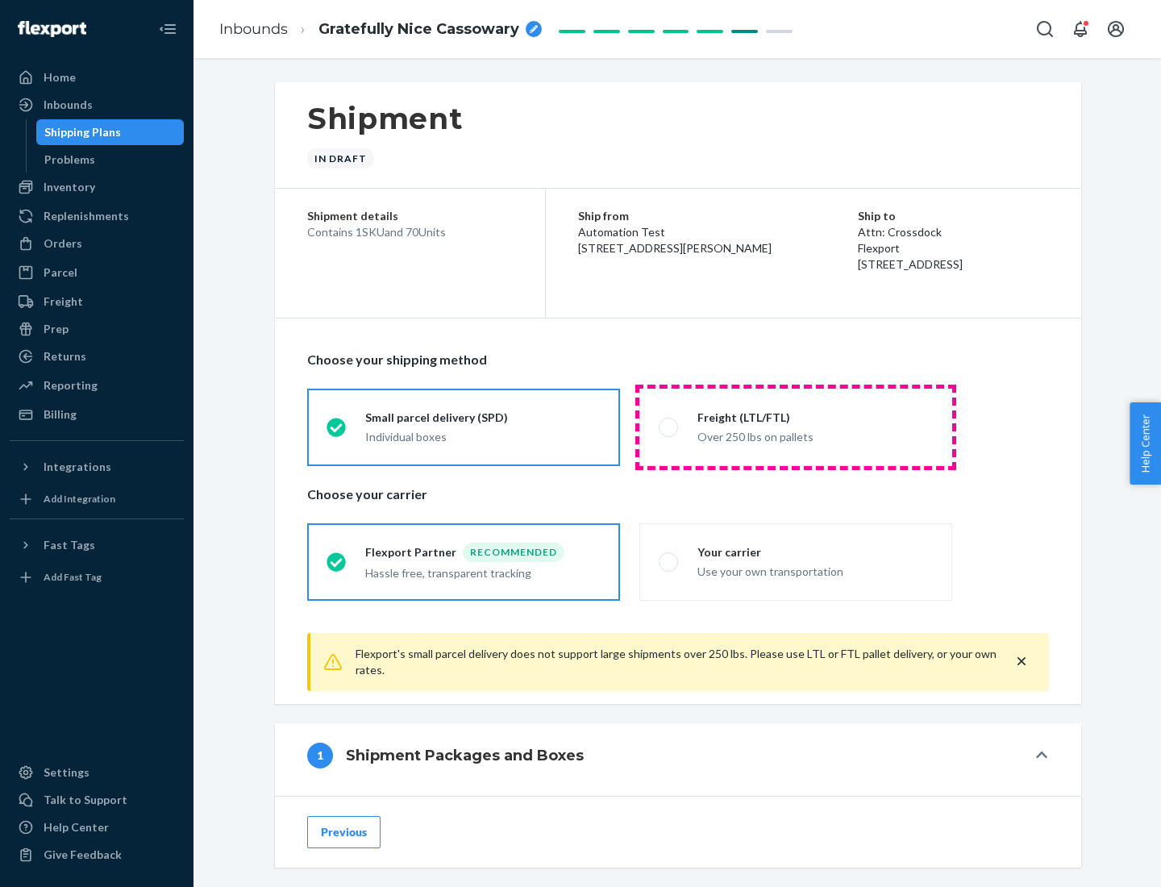
click at [796, 427] on div "Over 250 lbs on pallets" at bounding box center [816, 435] width 236 height 19
click at [669, 427] on input "Freight (LTL/FTL) Over 250 lbs on pallets" at bounding box center [664, 427] width 10 height 10
radio input "true"
radio input "false"
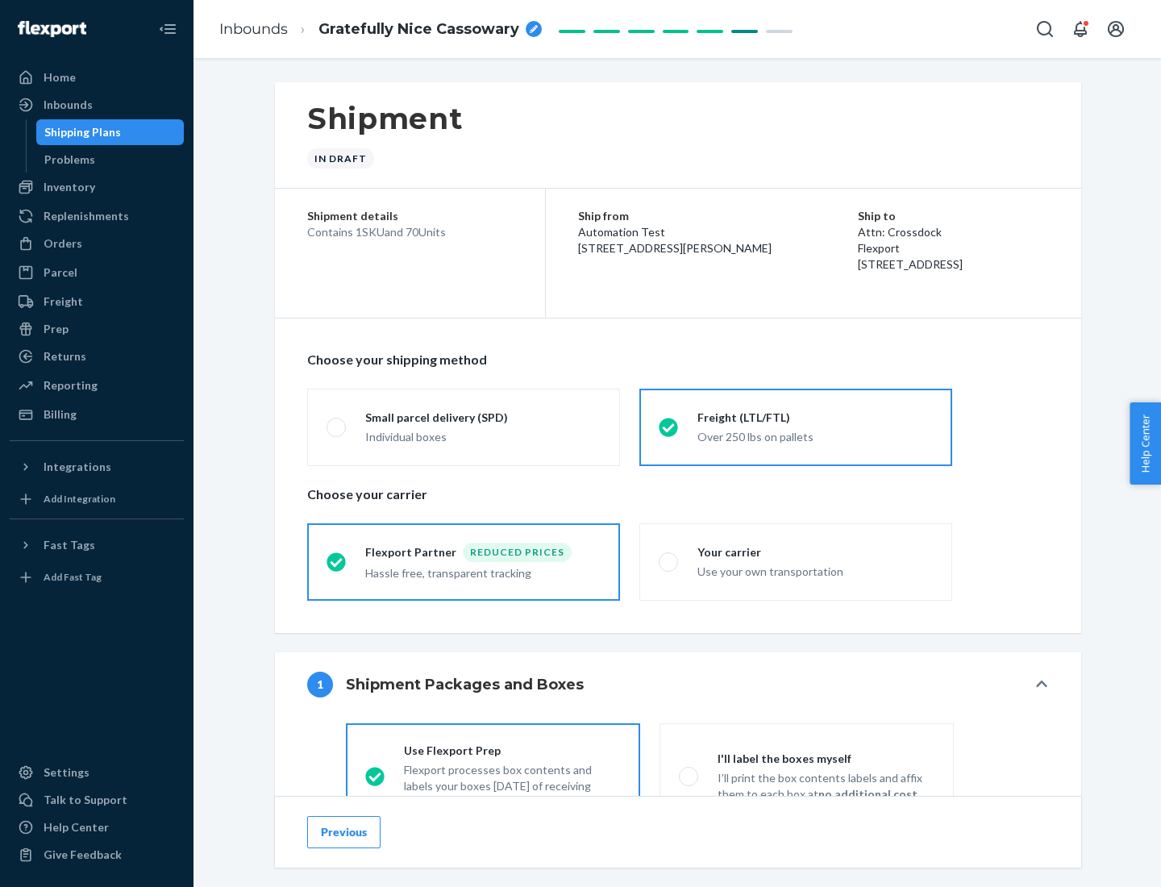
scroll to position [90, 0]
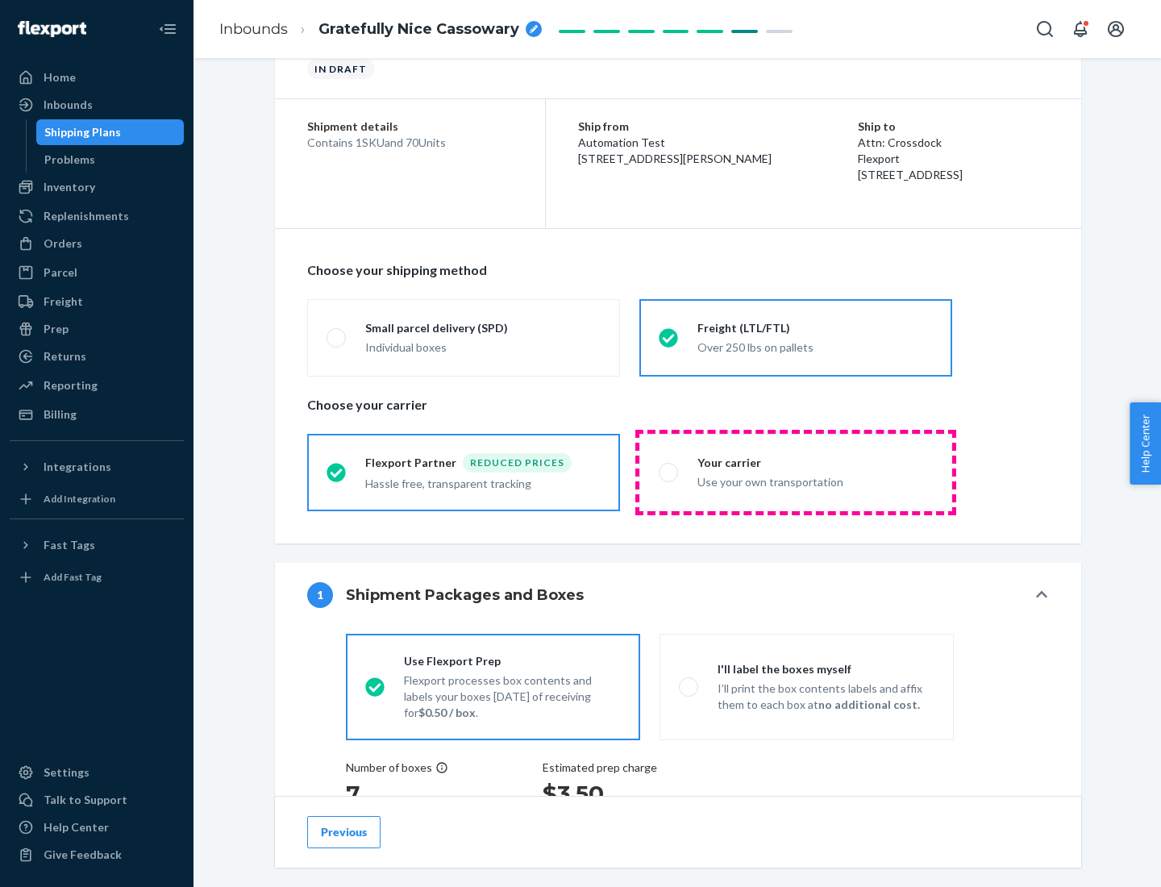
click at [796, 472] on div "Use your own transportation" at bounding box center [816, 480] width 236 height 19
click at [669, 472] on input "Your carrier Use your own transportation" at bounding box center [664, 472] width 10 height 10
radio input "true"
radio input "false"
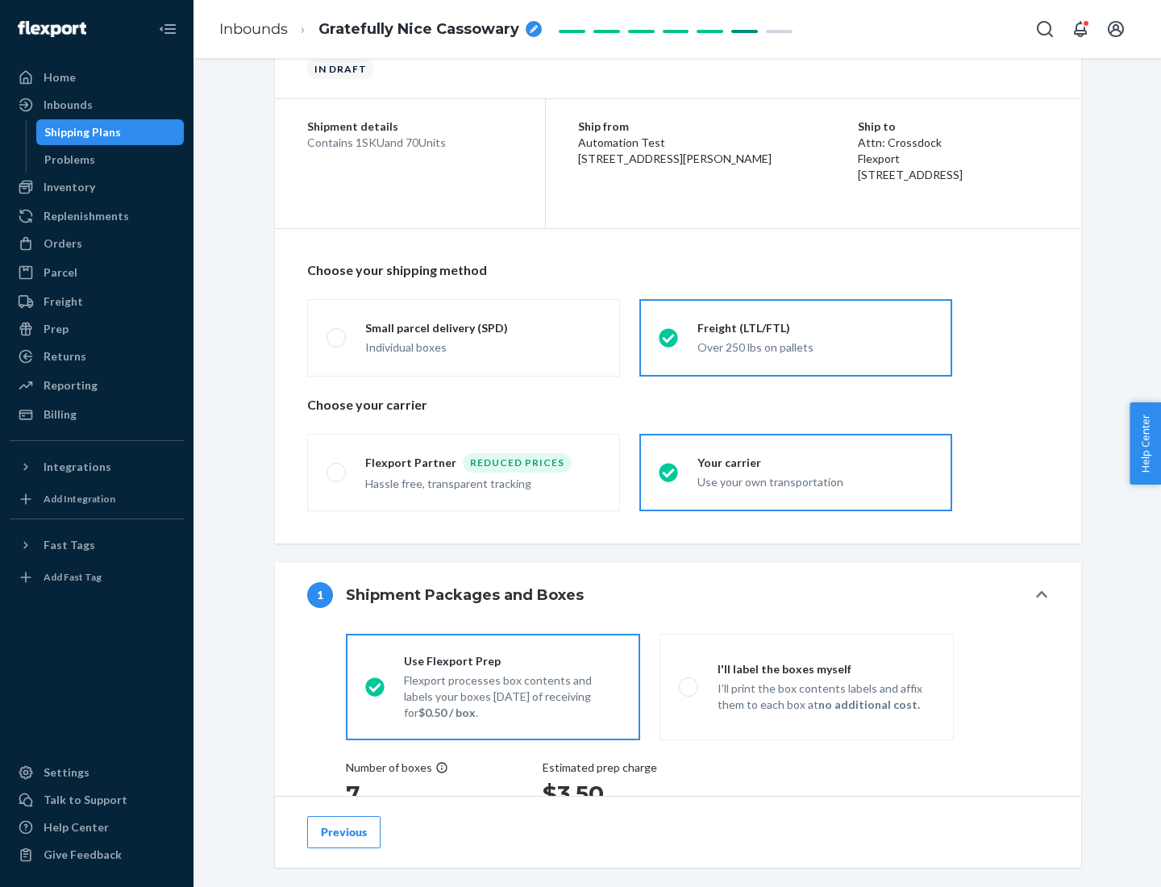
scroll to position [304, 0]
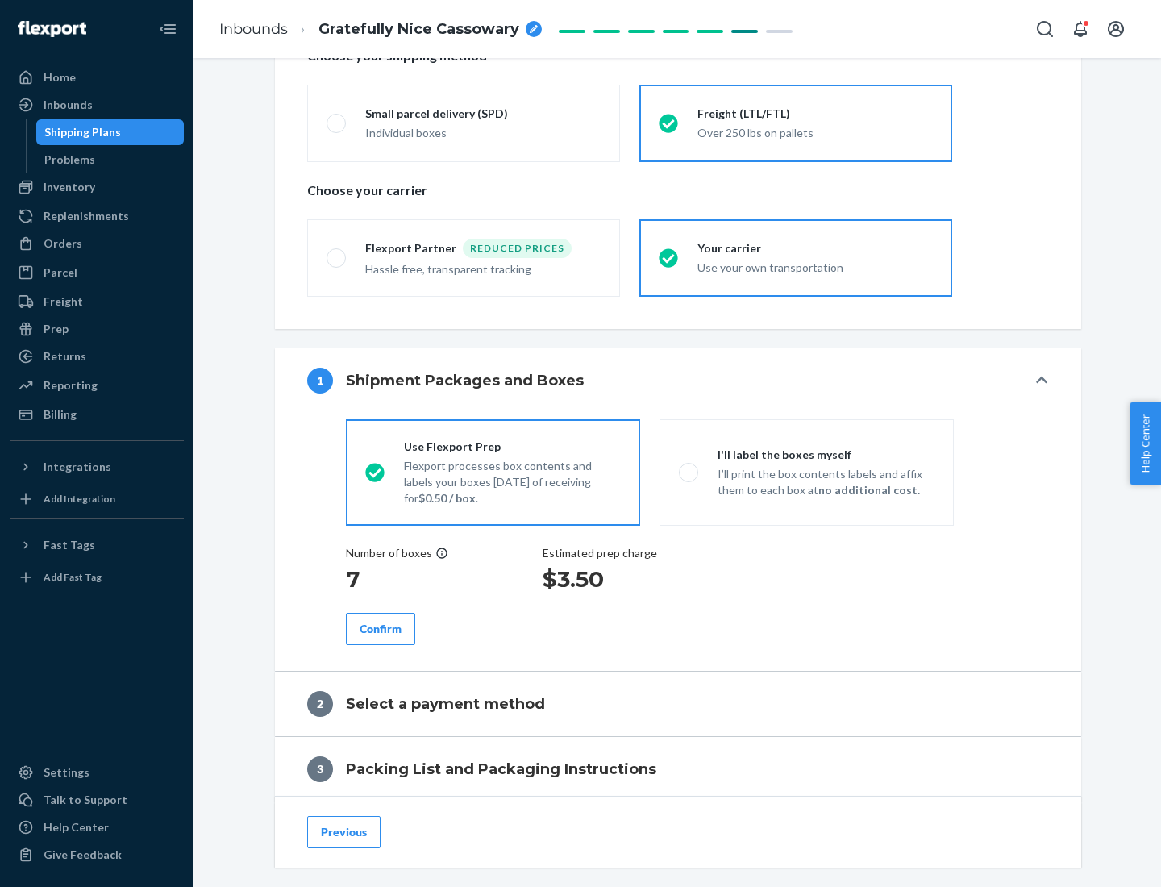
click at [807, 472] on p "I’ll print the box contents labels and affix them to each box at no additional …" at bounding box center [826, 482] width 217 height 32
click at [690, 472] on input "I'll label the boxes myself I’ll print the box contents labels and affix them t…" at bounding box center [684, 472] width 10 height 10
radio input "true"
radio input "false"
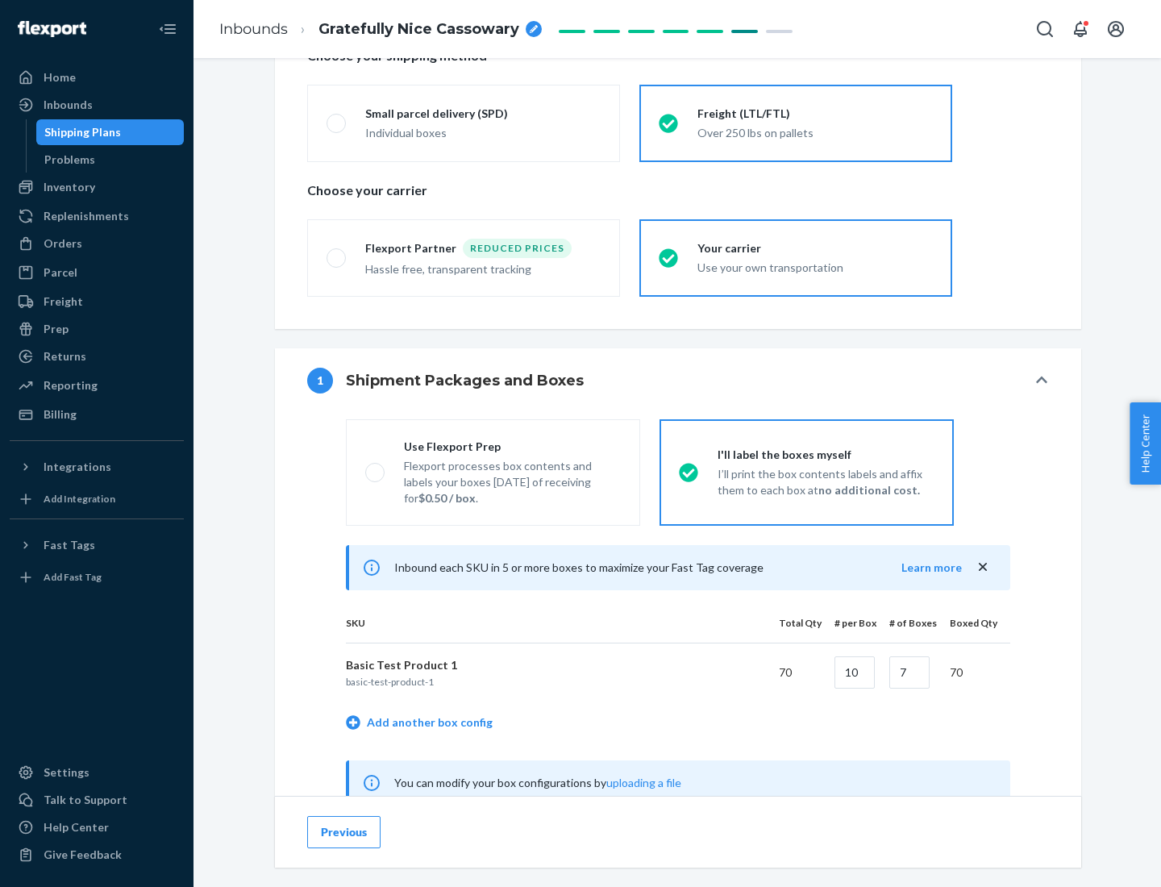
scroll to position [504, 0]
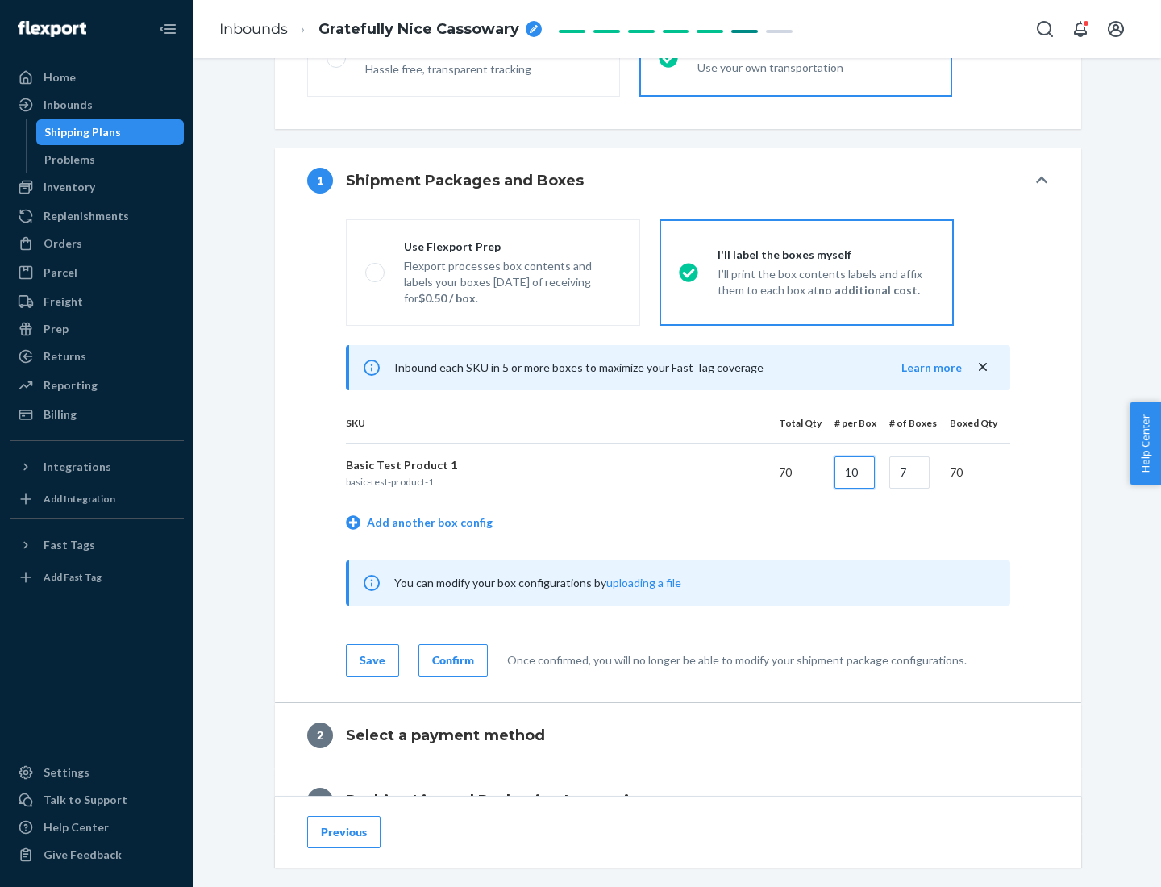
type input "10"
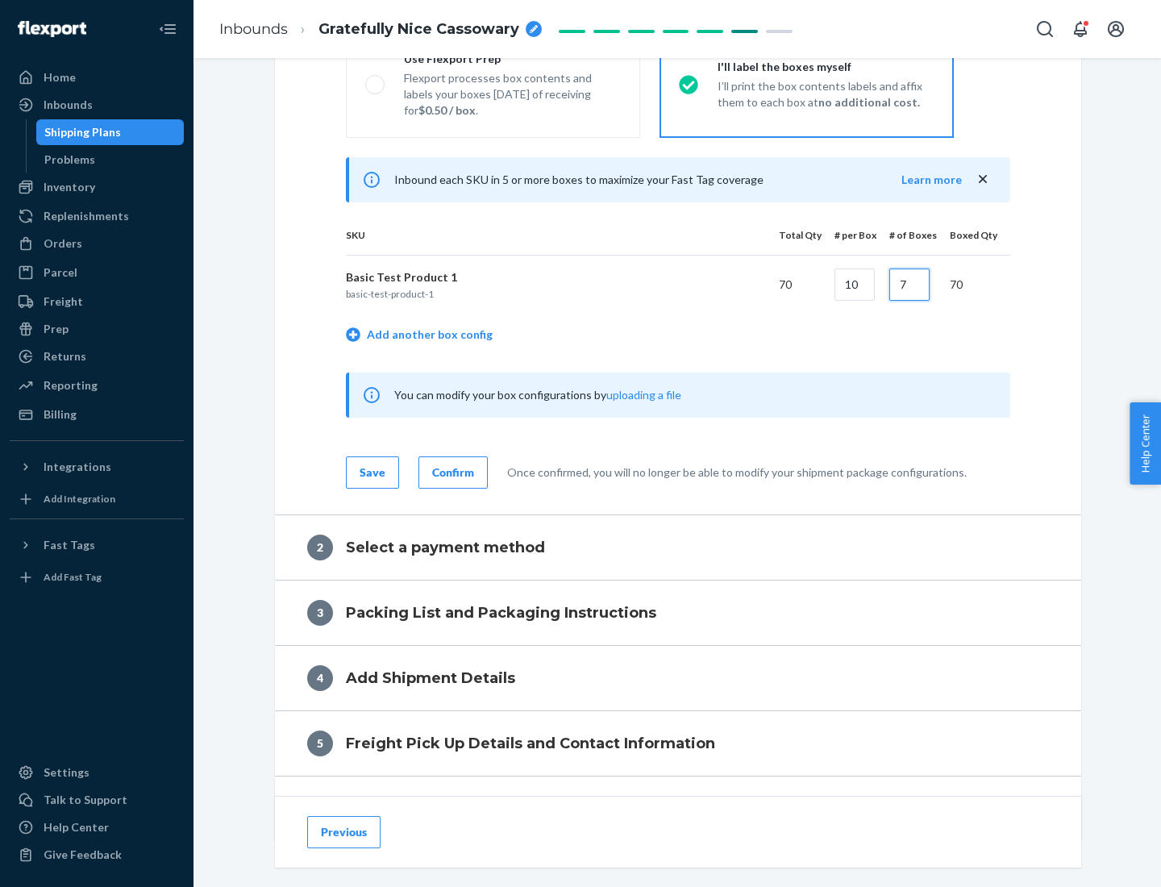
type input "7"
click at [451, 472] on div "Confirm" at bounding box center [453, 473] width 42 height 16
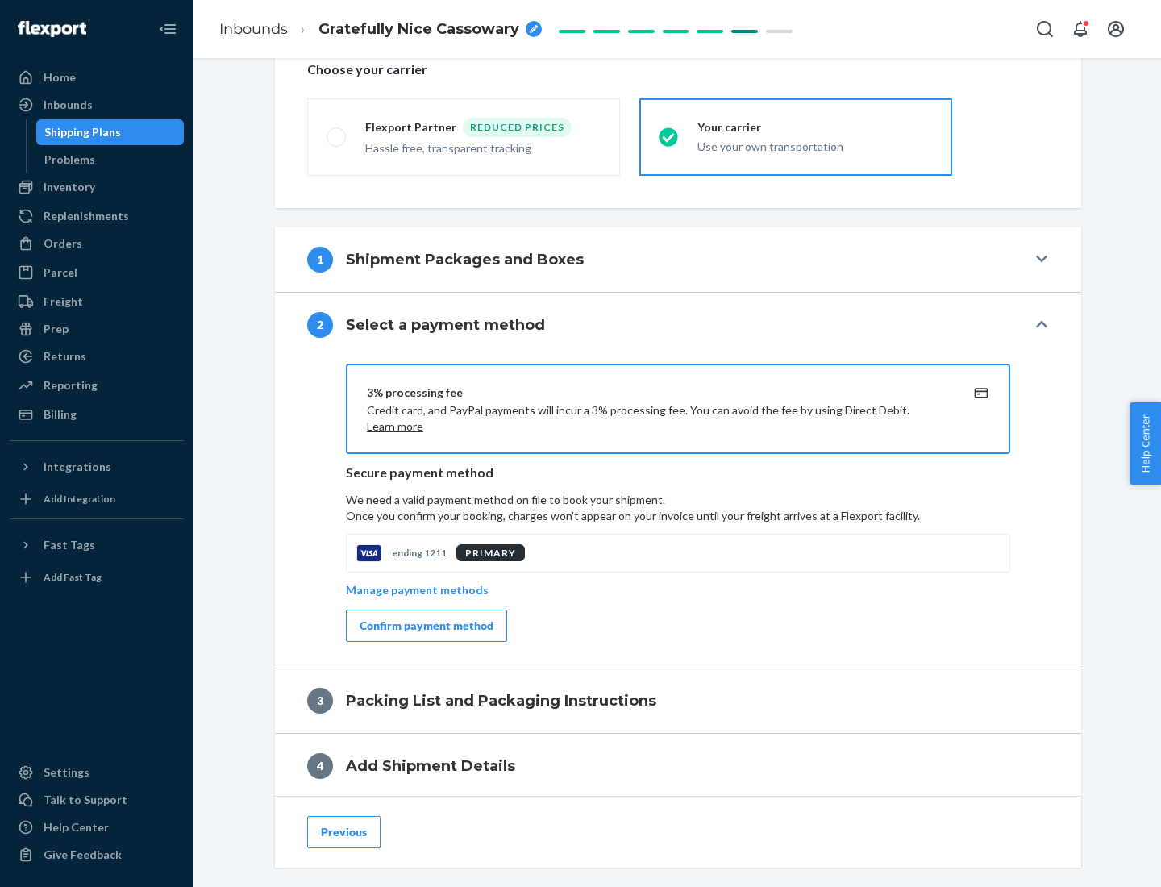
scroll to position [578, 0]
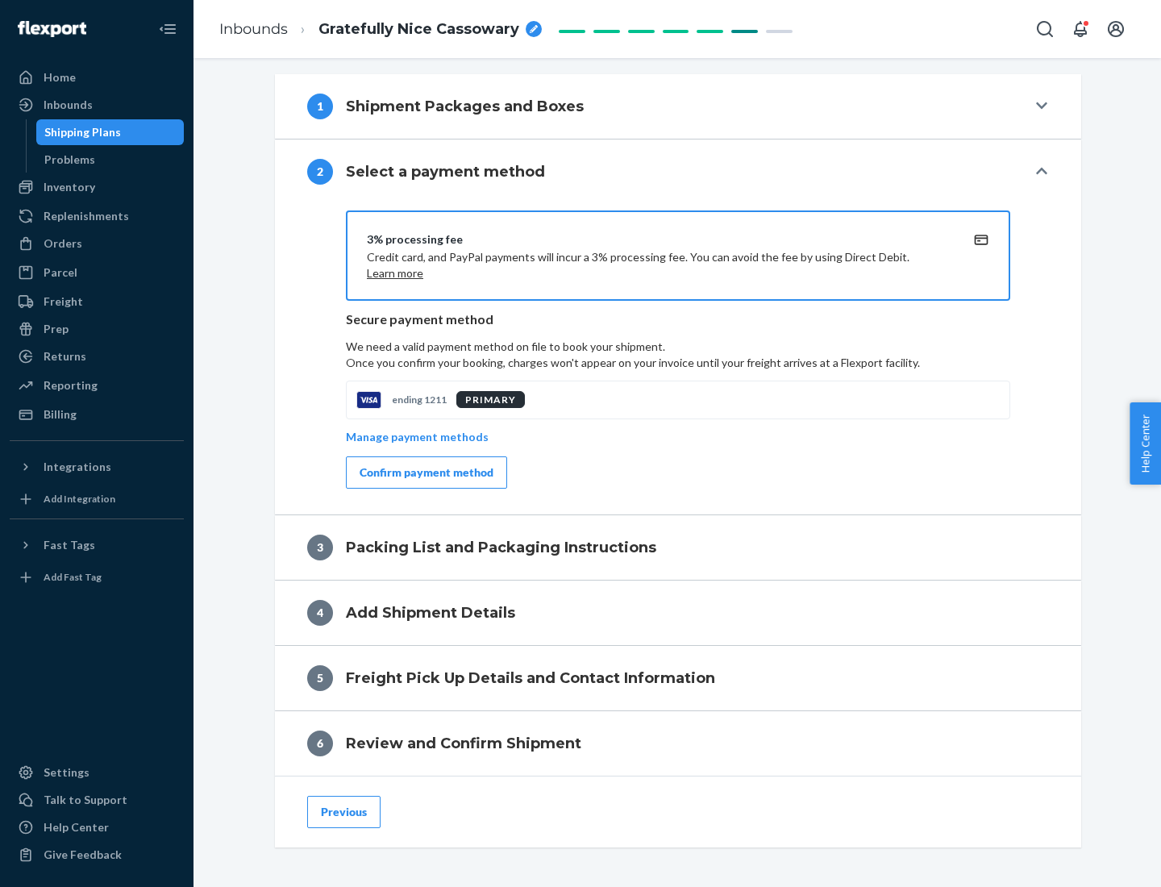
click at [425, 473] on div "Confirm payment method" at bounding box center [427, 473] width 134 height 16
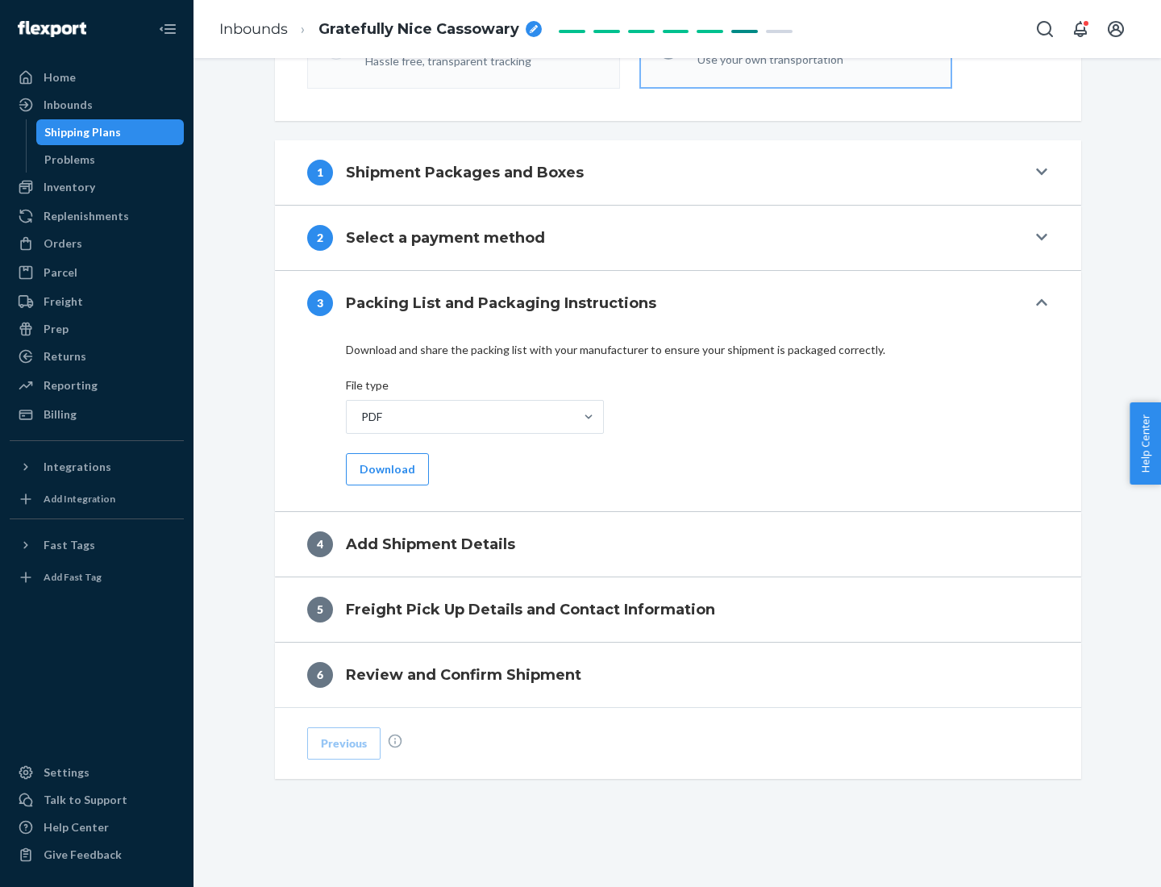
scroll to position [509, 0]
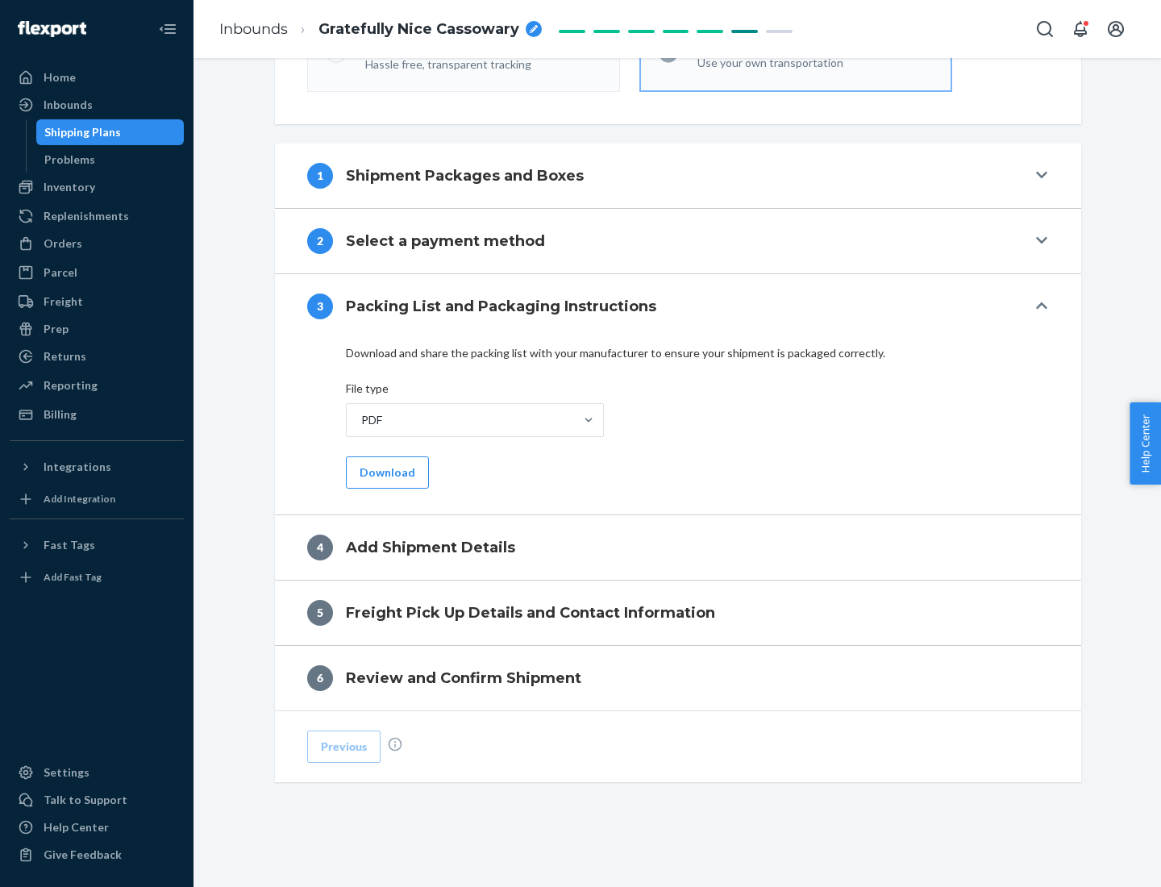
click at [386, 472] on button "Download" at bounding box center [387, 473] width 83 height 32
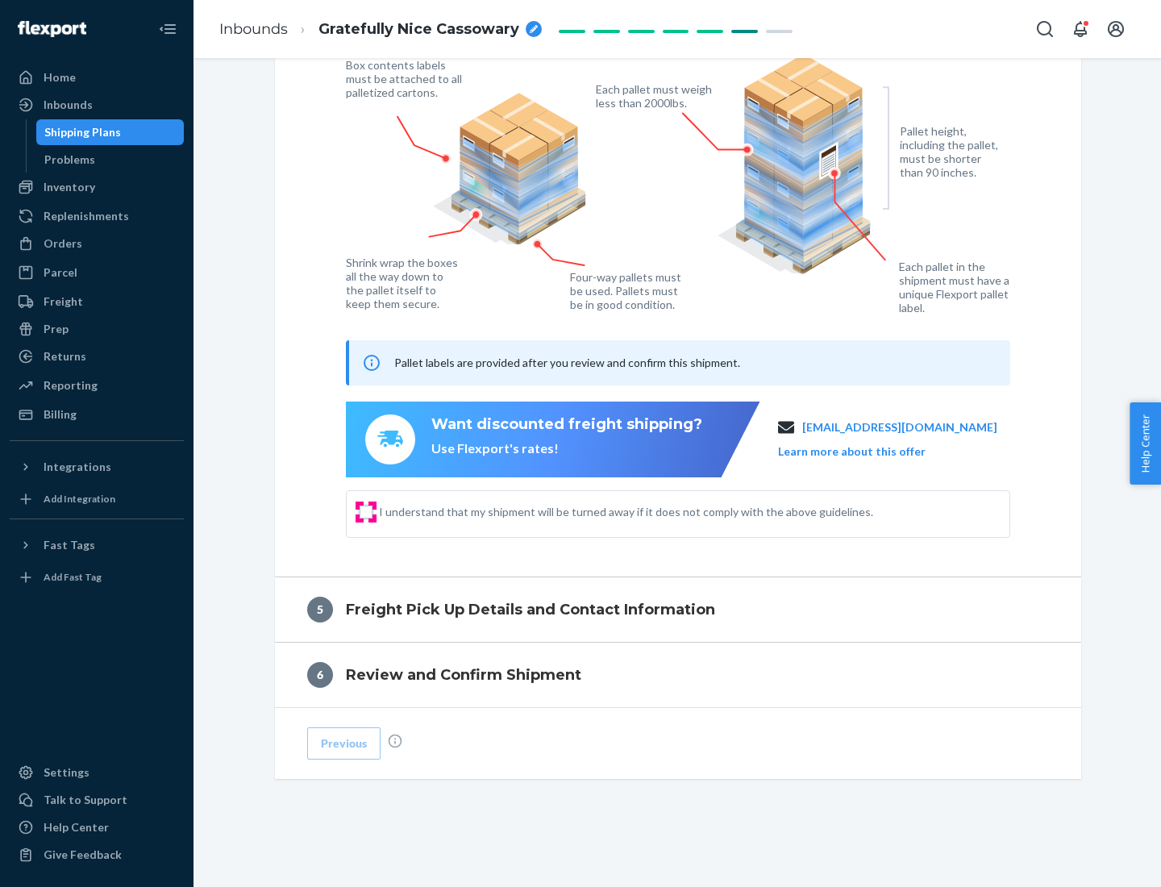
click at [366, 511] on input "I understand that my shipment will be turned away if it does not comply with th…" at bounding box center [366, 512] width 13 height 13
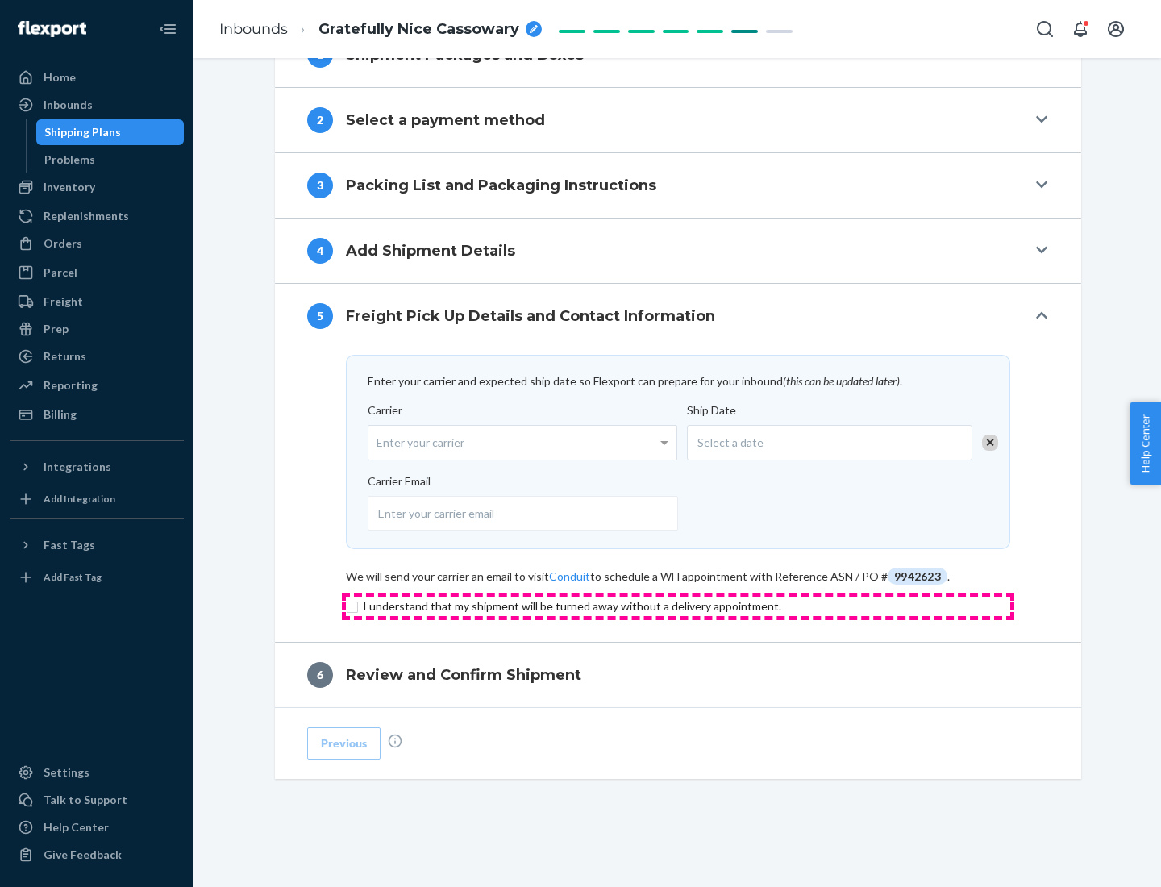
click at [678, 606] on input "checkbox" at bounding box center [678, 606] width 665 height 19
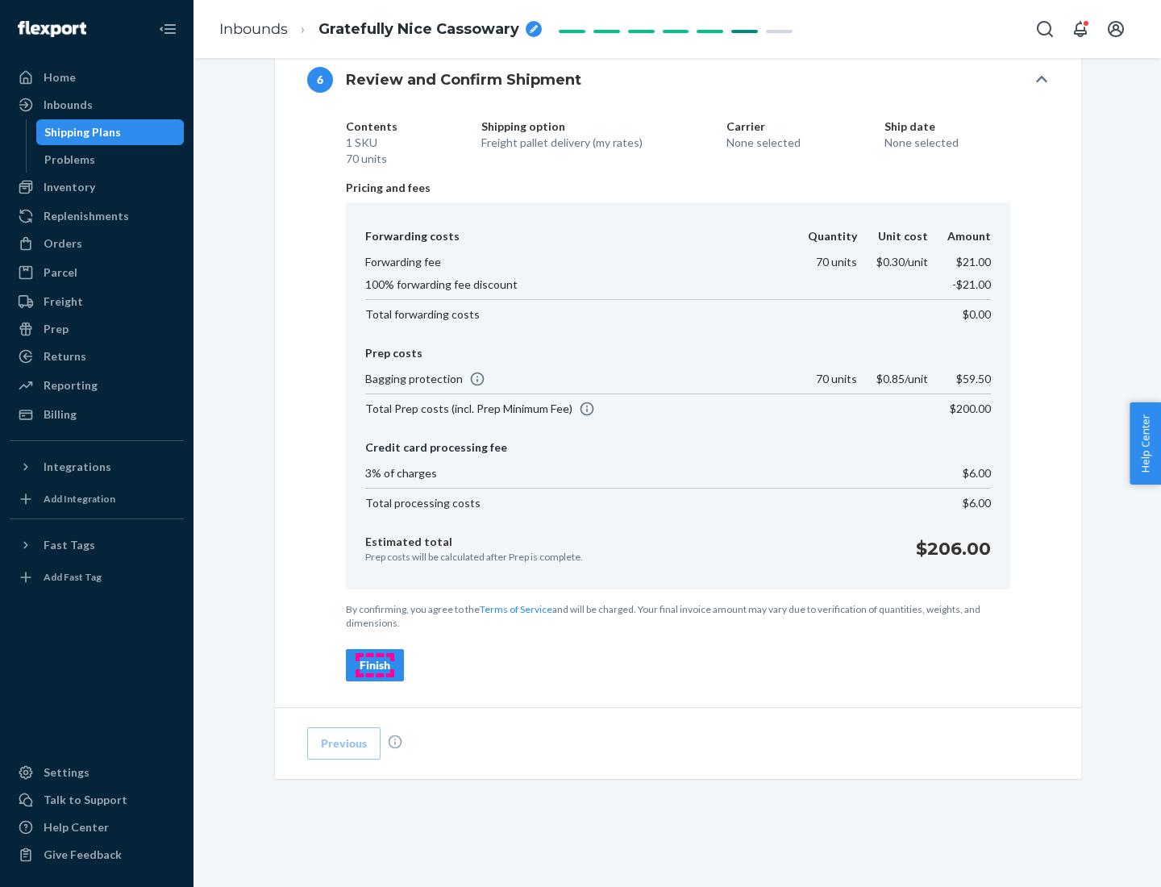
click at [375, 665] on div "Finish" at bounding box center [375, 665] width 31 height 16
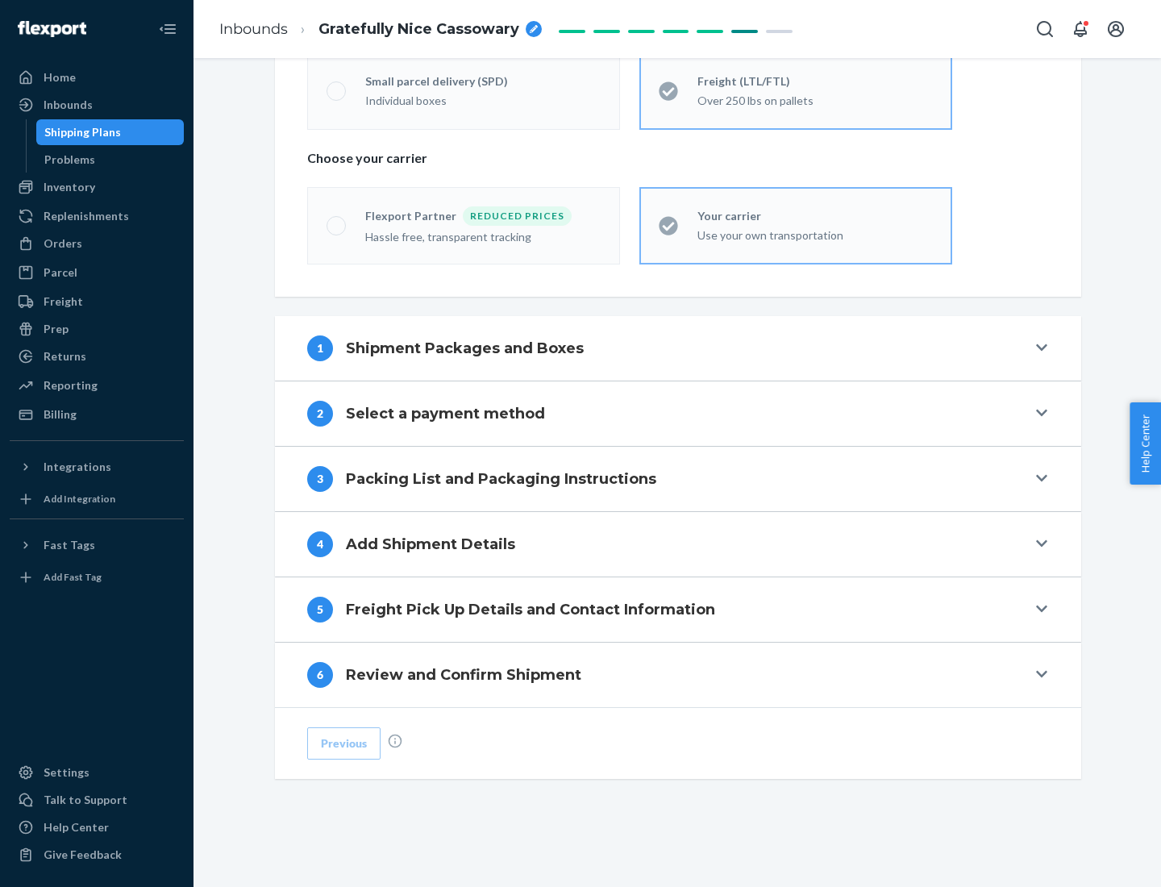
scroll to position [336, 0]
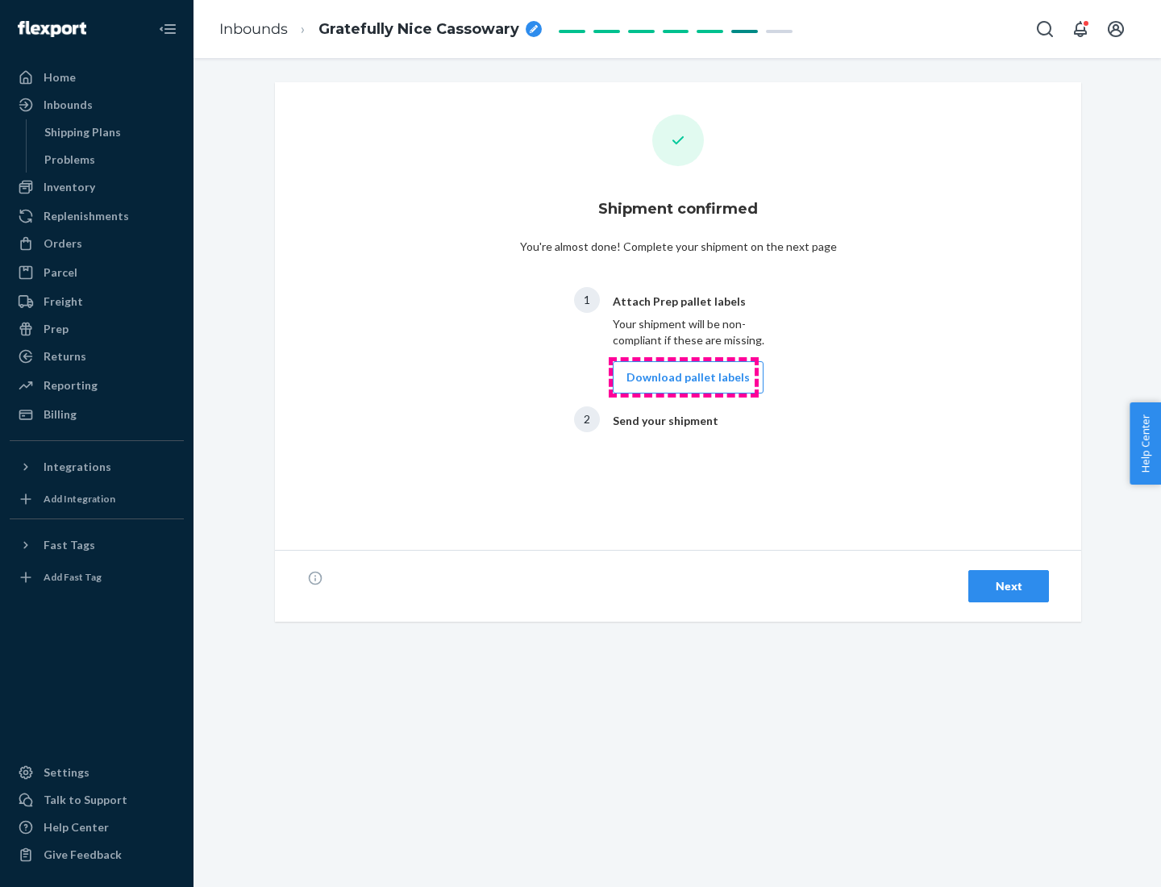
click at [684, 377] on button "Download pallet labels" at bounding box center [688, 377] width 151 height 32
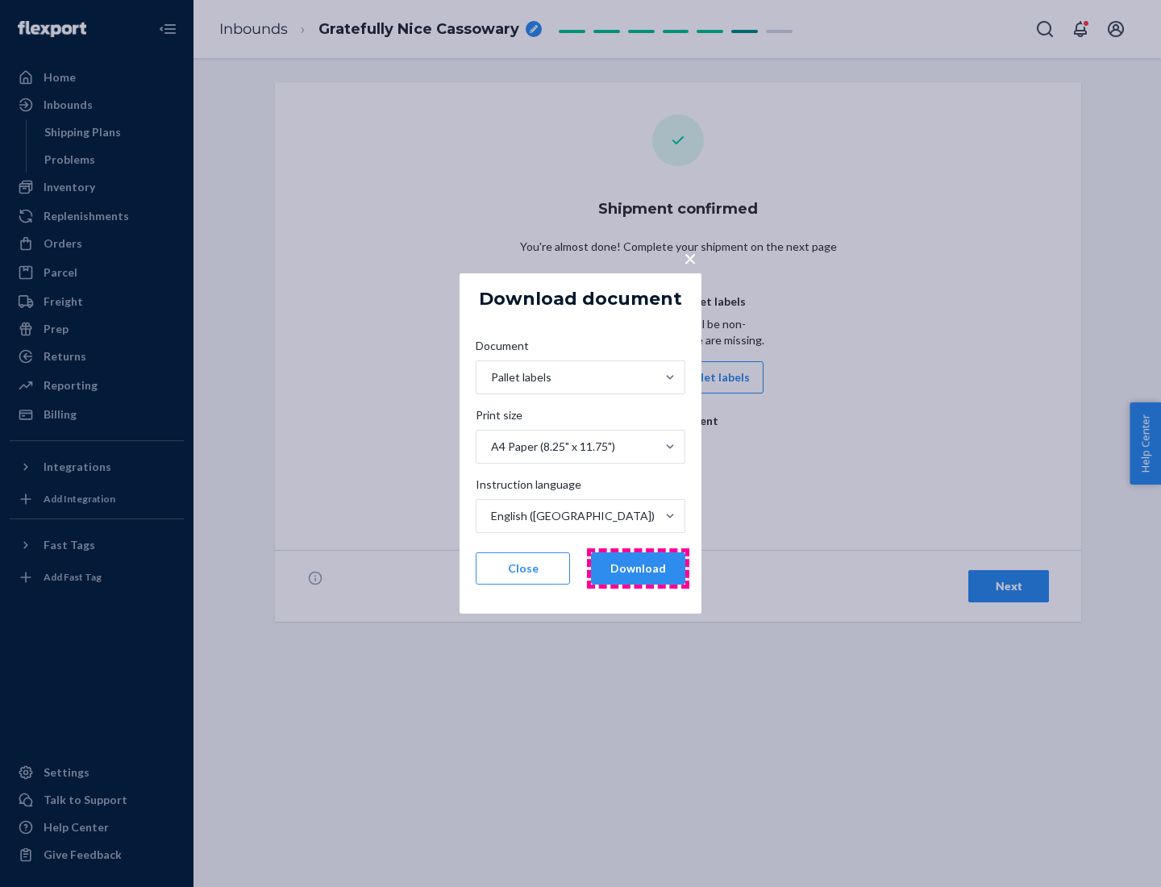
click at [638, 569] on button "Download" at bounding box center [638, 569] width 94 height 32
click at [690, 257] on span "×" at bounding box center [690, 257] width 13 height 27
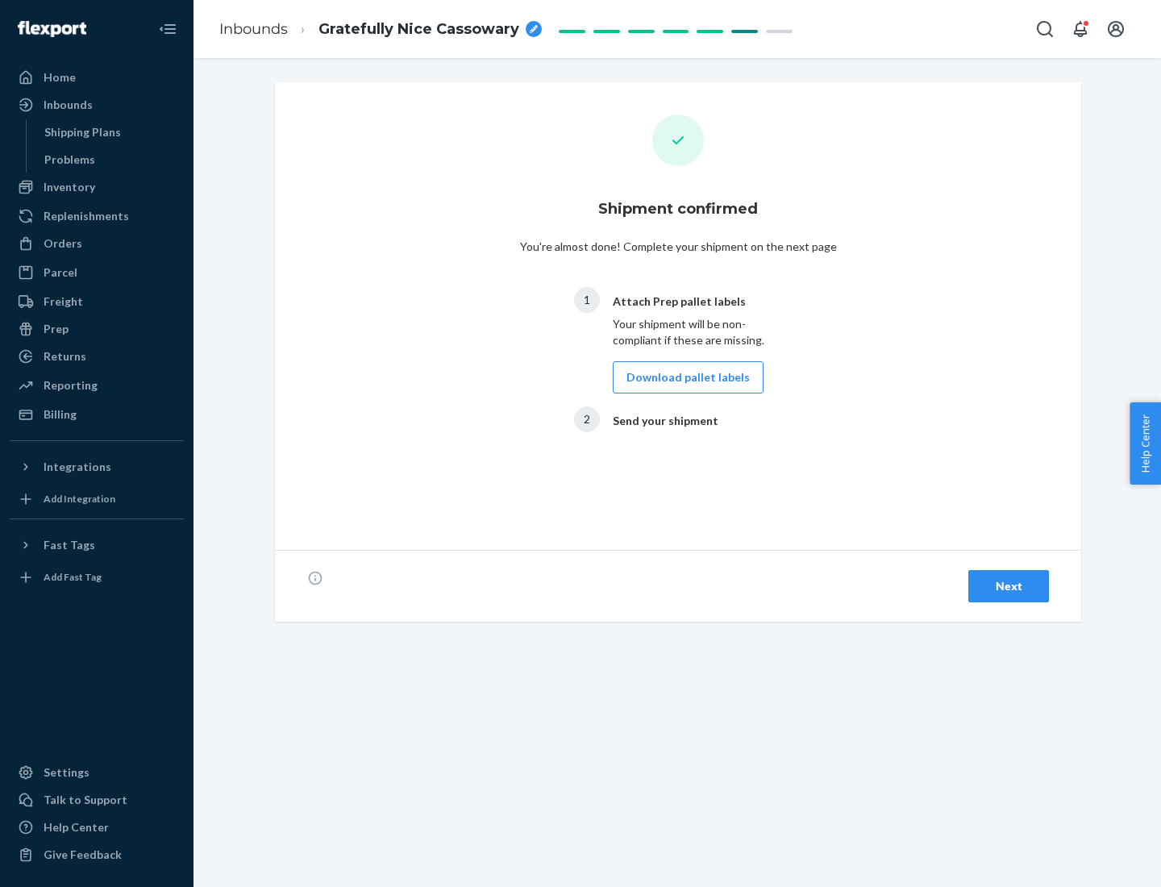
click at [1009, 586] on div "Next" at bounding box center [1008, 586] width 53 height 16
